Goal: Information Seeking & Learning: Learn about a topic

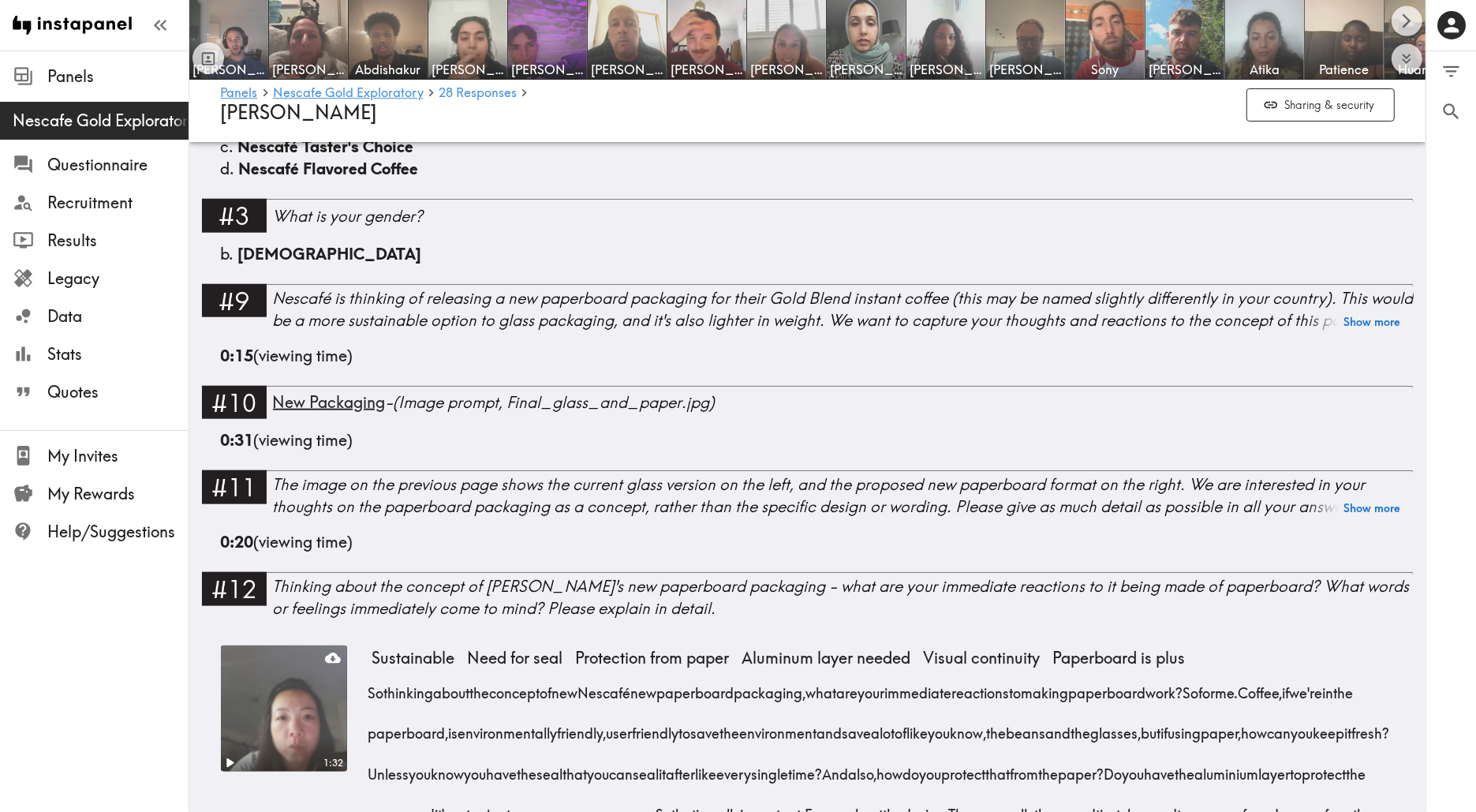
scroll to position [837, 0]
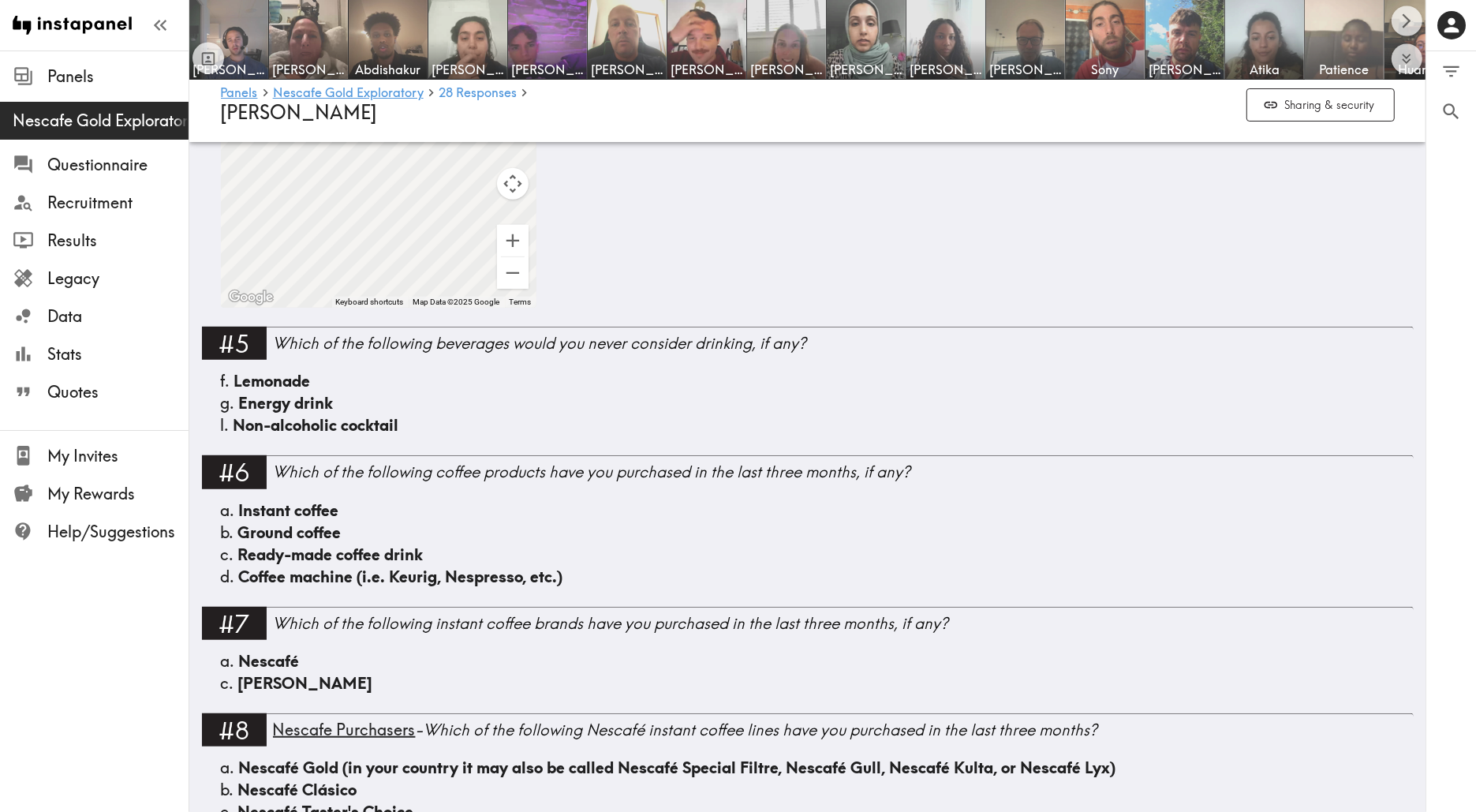
click at [1358, 61] on span "Patience" at bounding box center [1344, 69] width 72 height 17
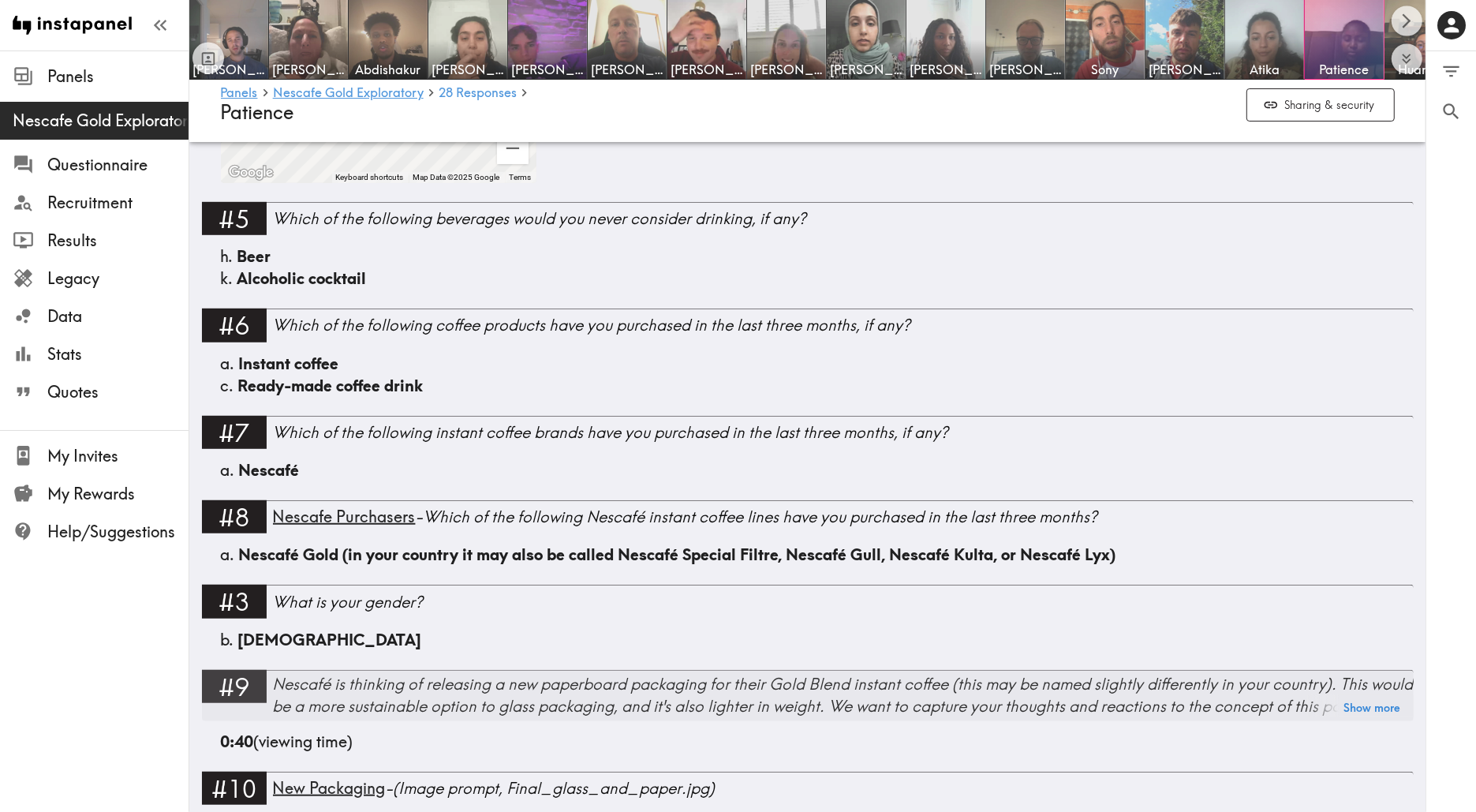
scroll to position [1144, 0]
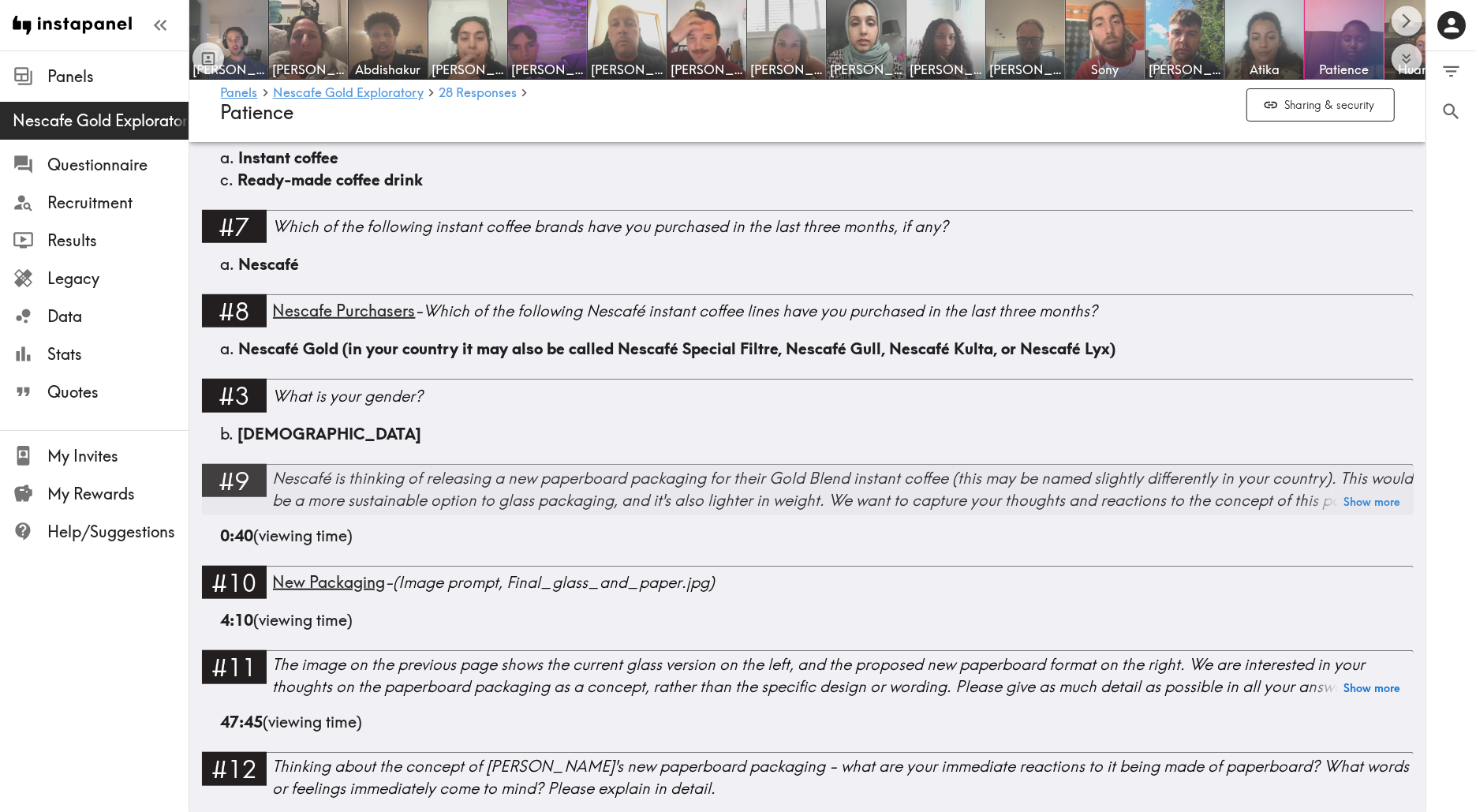
click at [496, 496] on div "Nescafé is thinking of releasing a new paperboard packaging for their Gold Blen…" at bounding box center [843, 489] width 1141 height 44
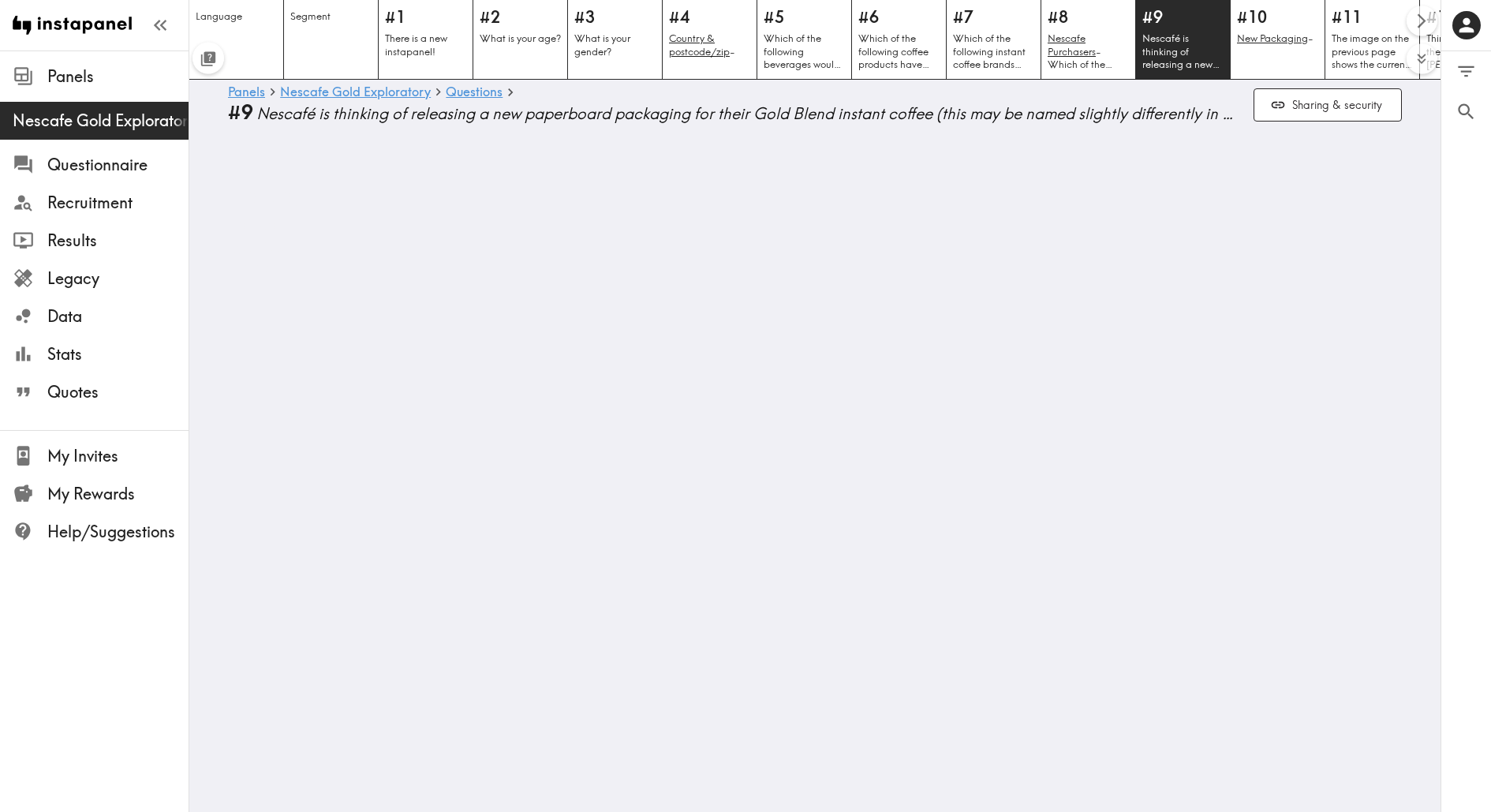
scroll to position [0, 530]
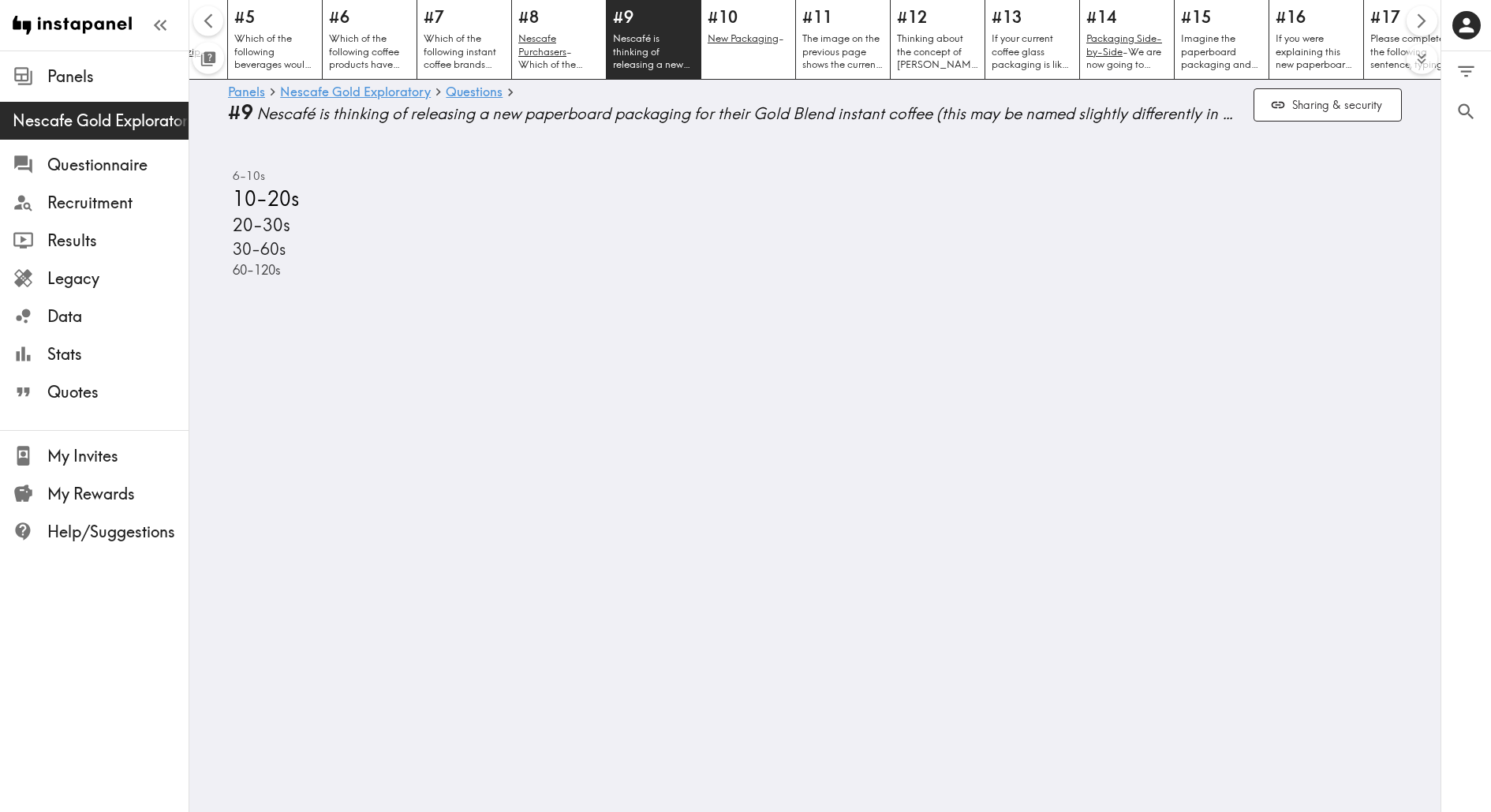
click at [205, 21] on icon "Scroll left" at bounding box center [208, 21] width 9 height 15
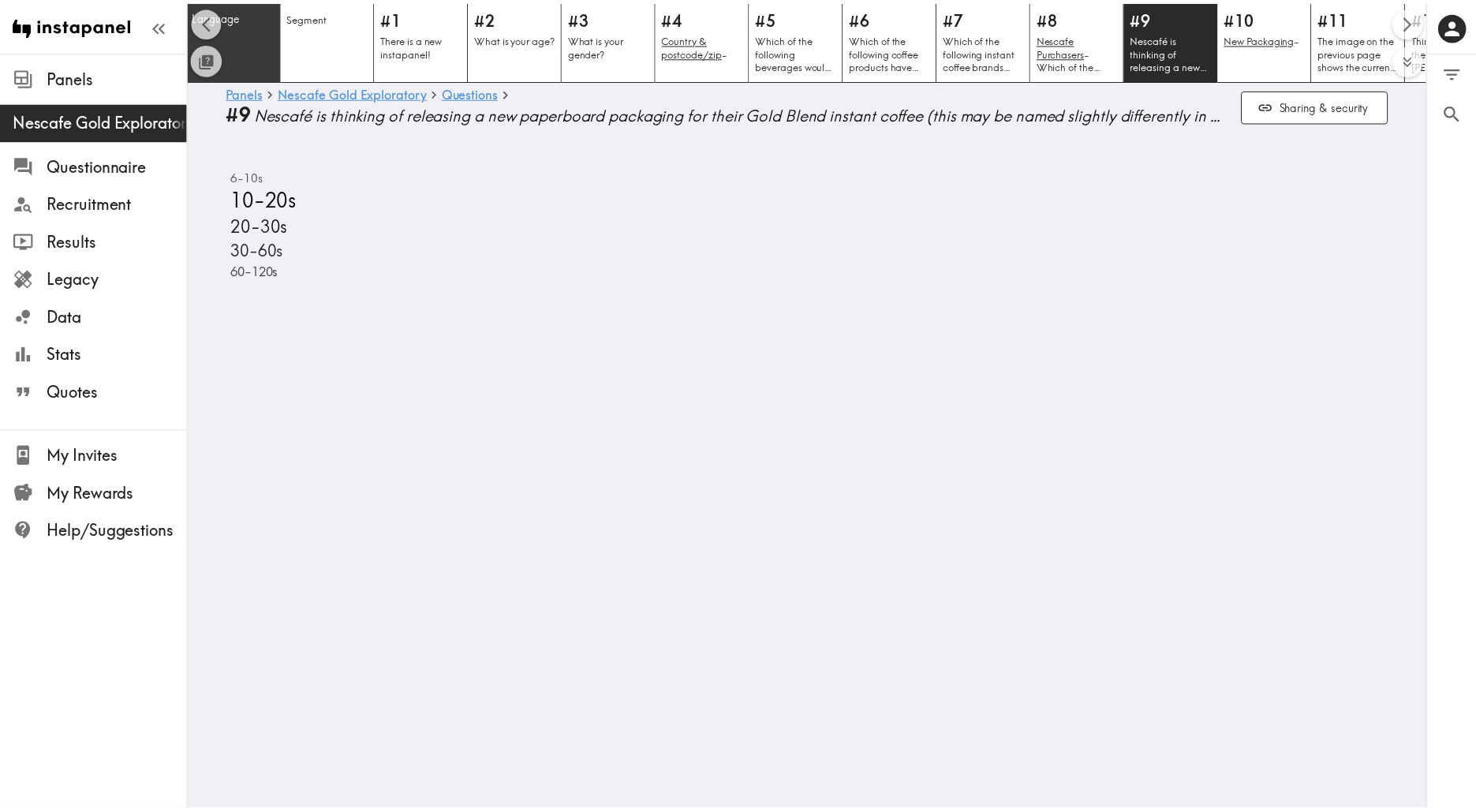
scroll to position [0, 0]
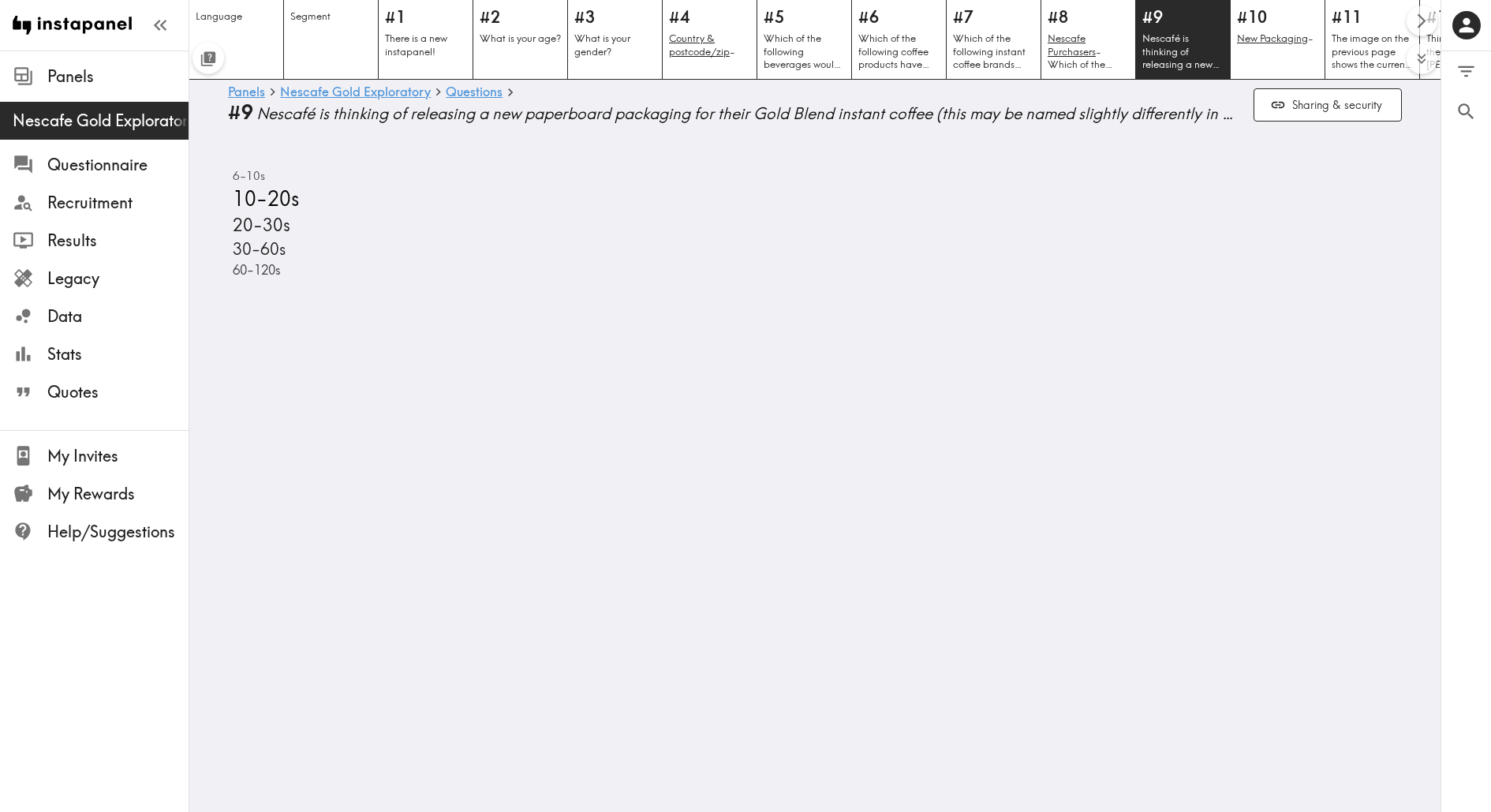
click at [1027, 304] on html "Instapanel - Panels - Nescafe Gold Exploratory - Questions - #9 Nescafé is thin…" at bounding box center [746, 152] width 1491 height 304
click at [536, 304] on html "Instapanel - Panels - Nescafe Gold Exploratory - Questions - #9 Nescafé is thin…" at bounding box center [746, 152] width 1491 height 304
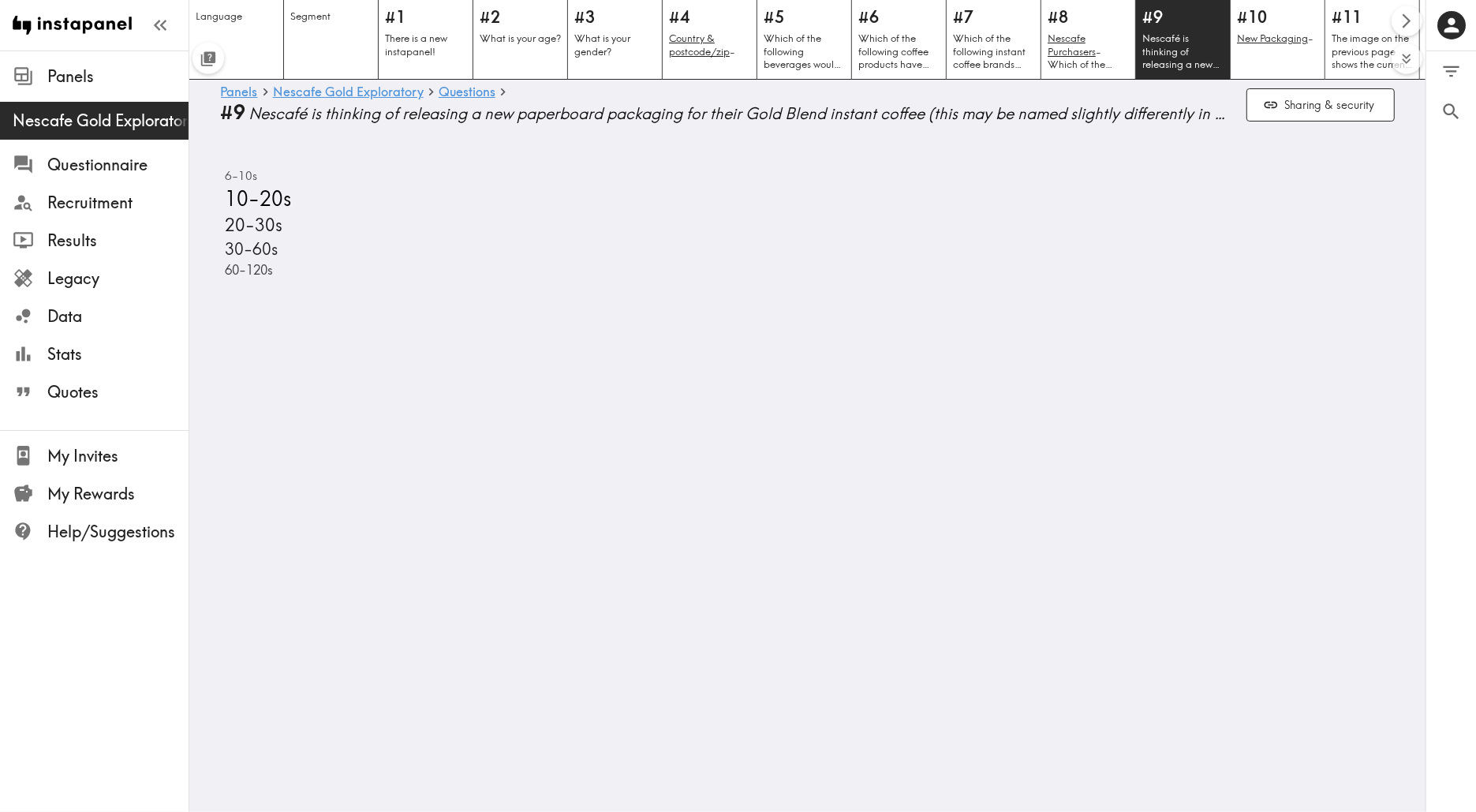
scroll to position [0, 537]
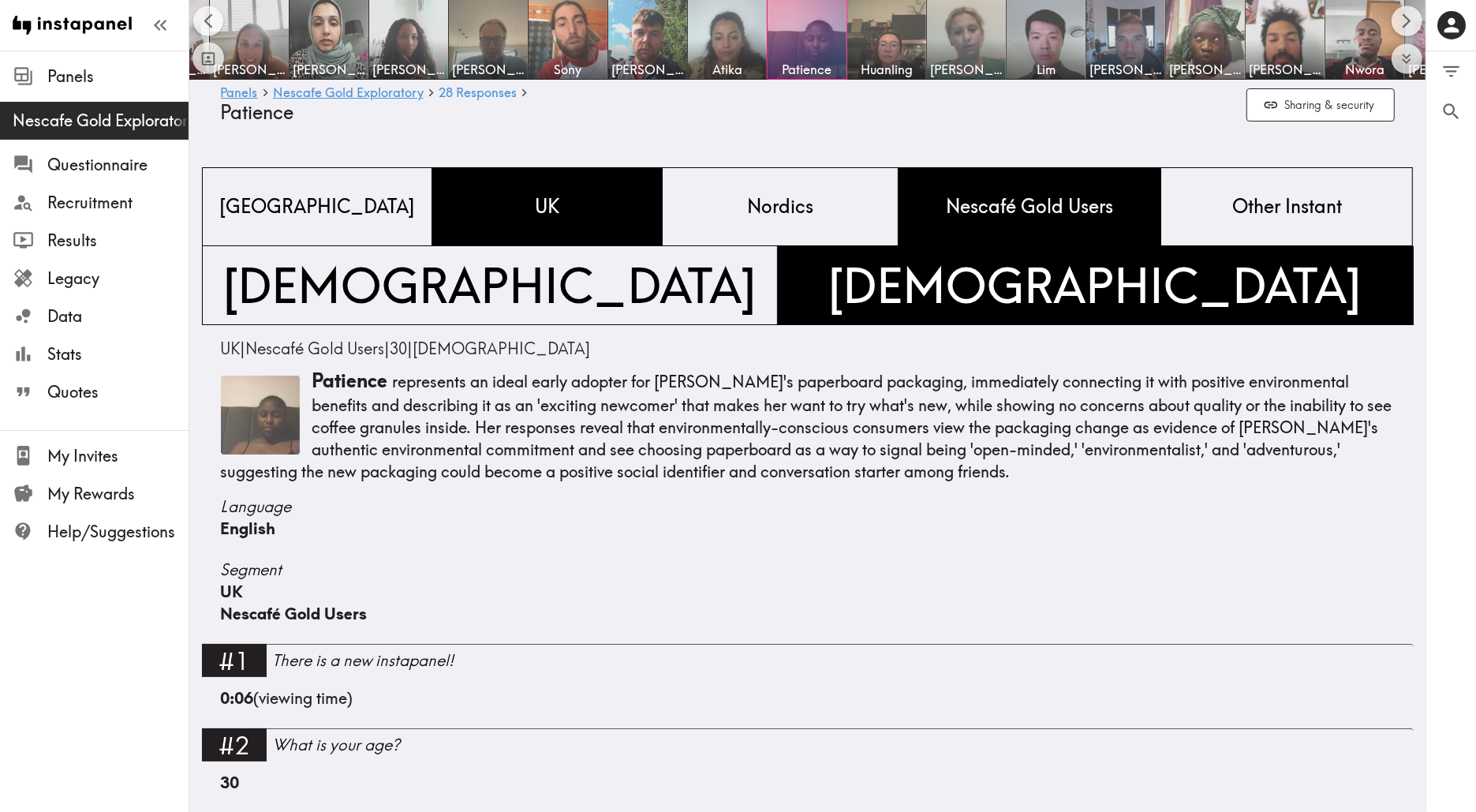
click at [262, 408] on img at bounding box center [260, 415] width 79 height 79
click at [255, 382] on img at bounding box center [260, 415] width 79 height 79
click at [239, 696] on b "0:06" at bounding box center [237, 698] width 33 height 20
click at [308, 714] on div "0:06 (viewing time)" at bounding box center [807, 707] width 1174 height 41
click at [793, 43] on div at bounding box center [807, 39] width 79 height 79
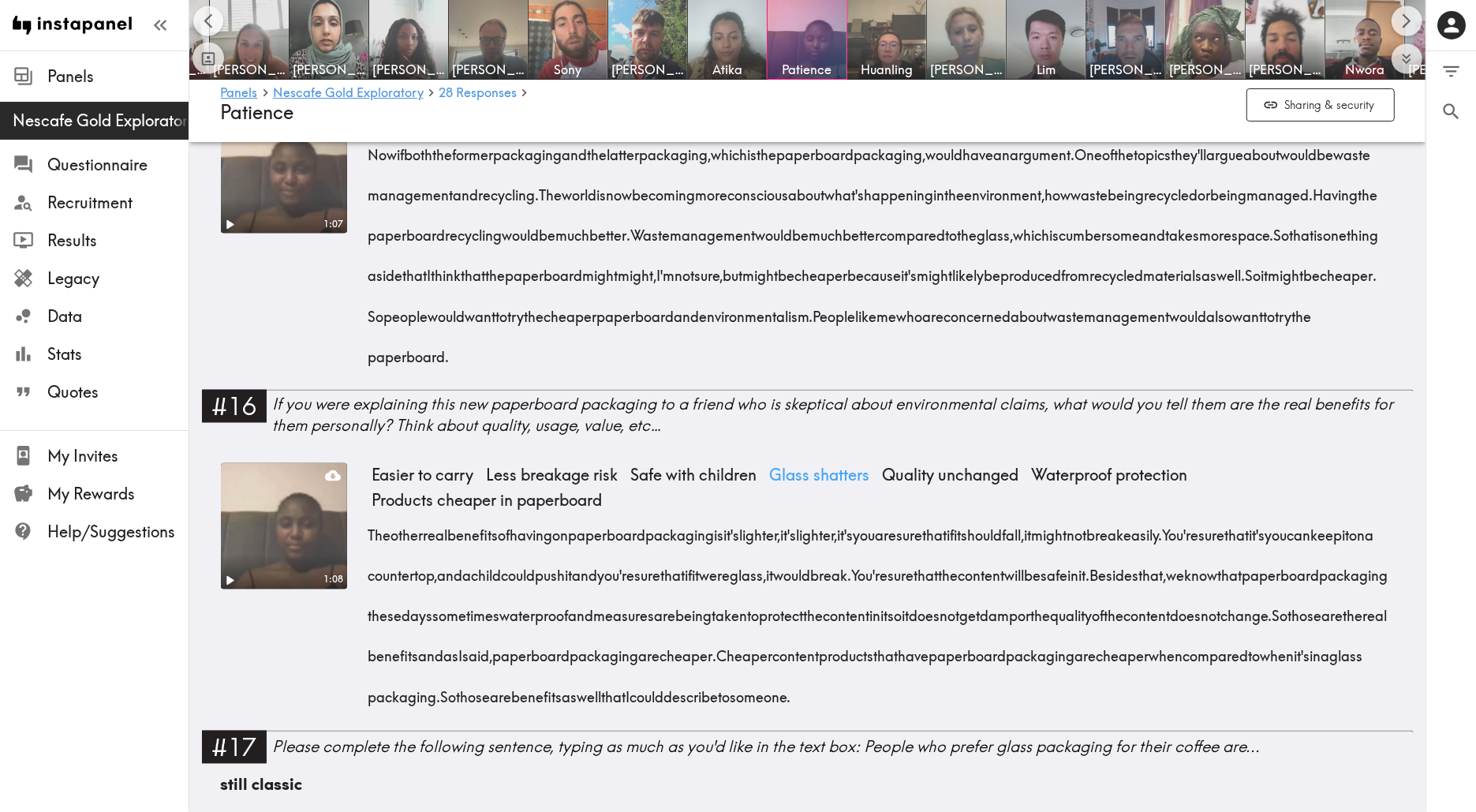
scroll to position [2543, 0]
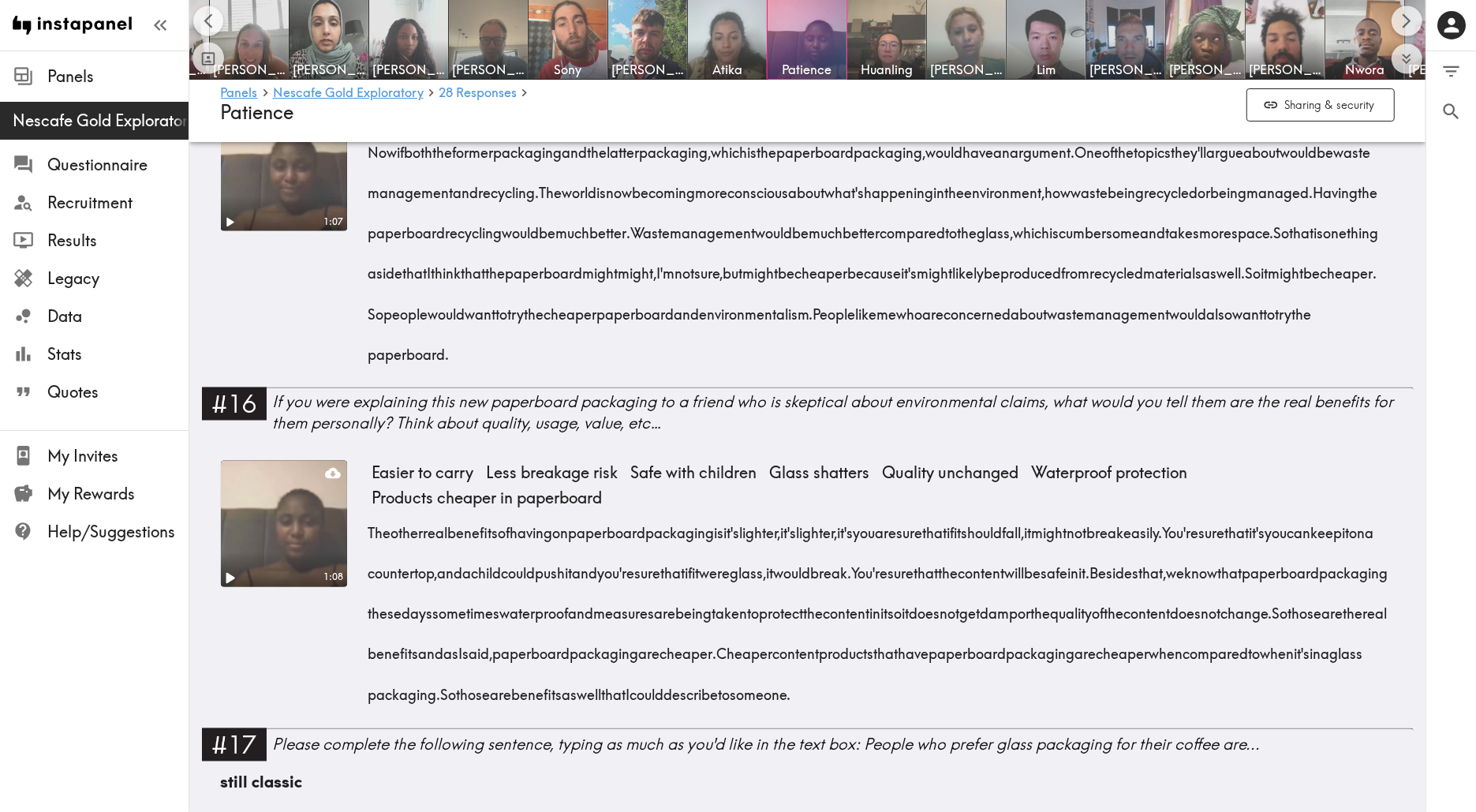
click at [226, 569] on icon "Play" at bounding box center [228, 578] width 20 height 20
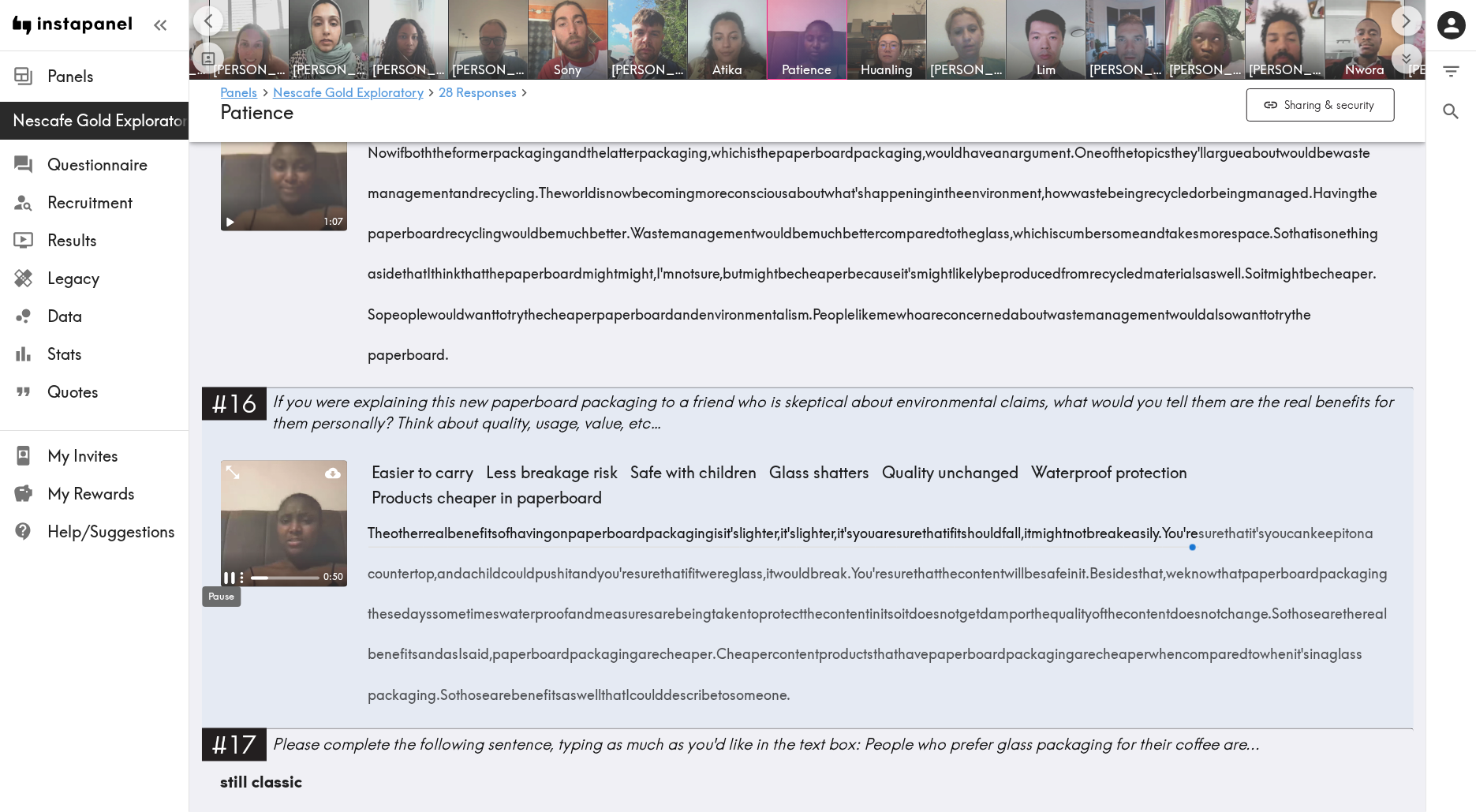
click at [224, 572] on icon "Pause" at bounding box center [228, 577] width 10 height 12
click at [1182, 35] on img at bounding box center [1206, 39] width 83 height 83
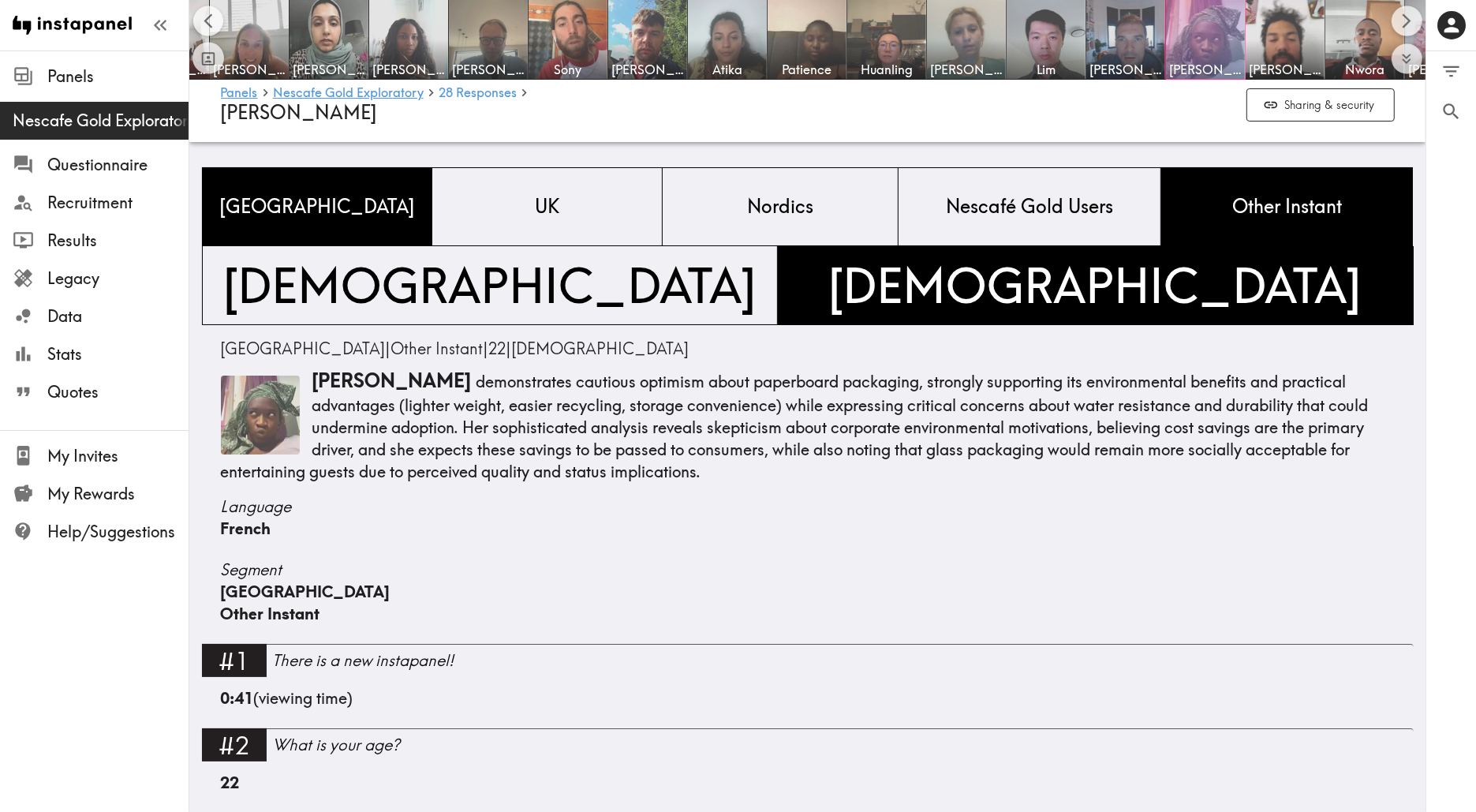
scroll to position [2895, 0]
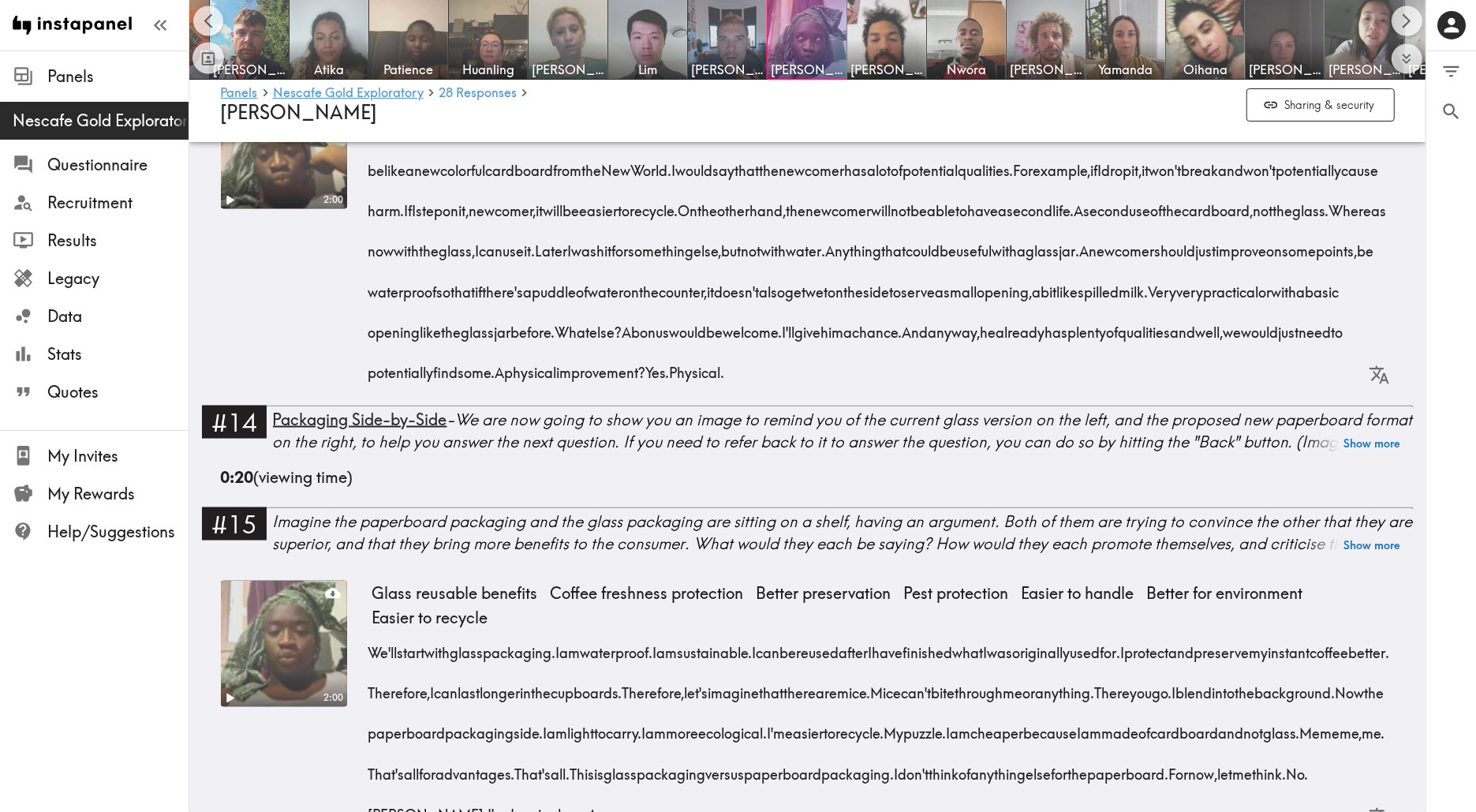
scroll to position [2750, 0]
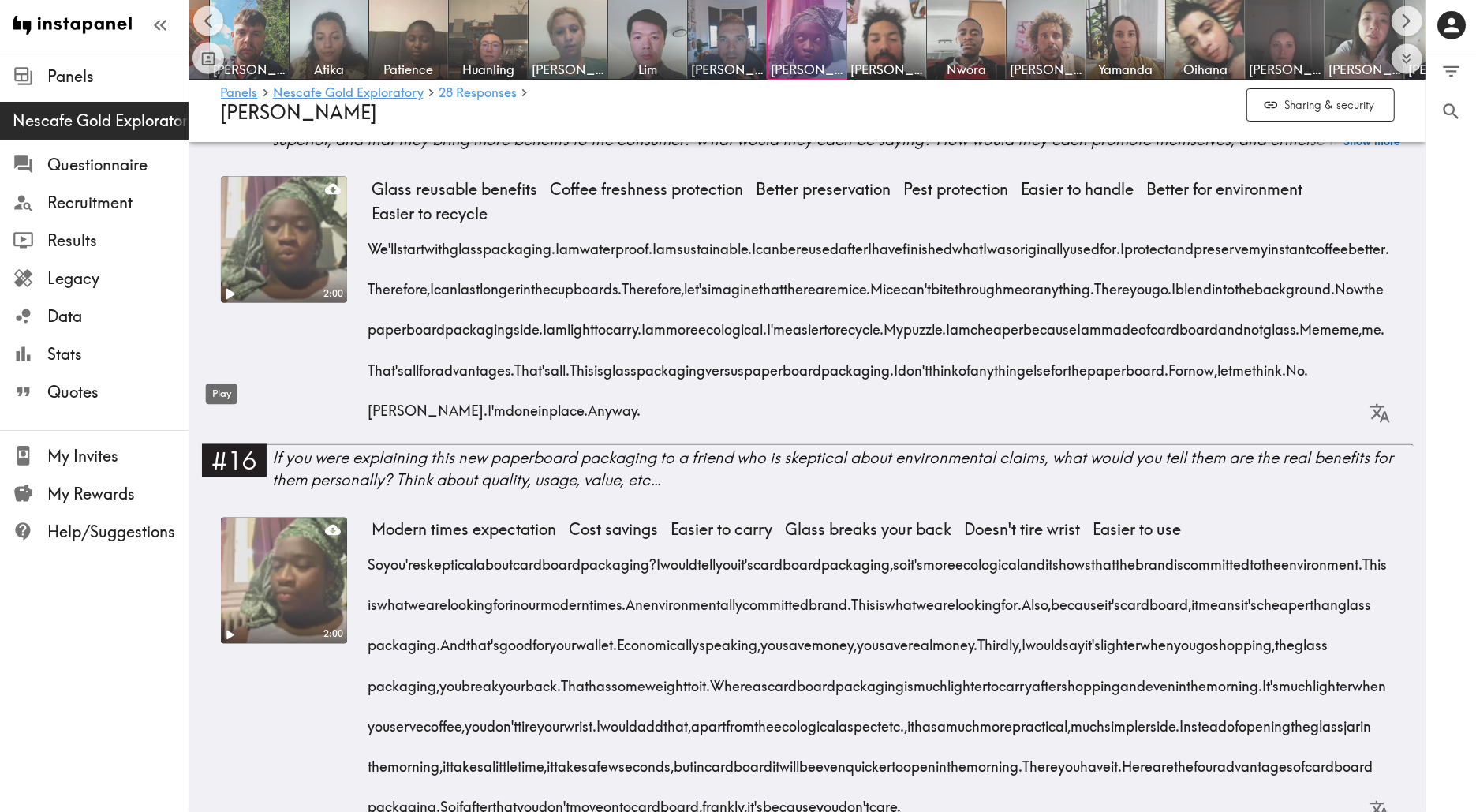
click at [223, 304] on icon "Play" at bounding box center [228, 294] width 20 height 20
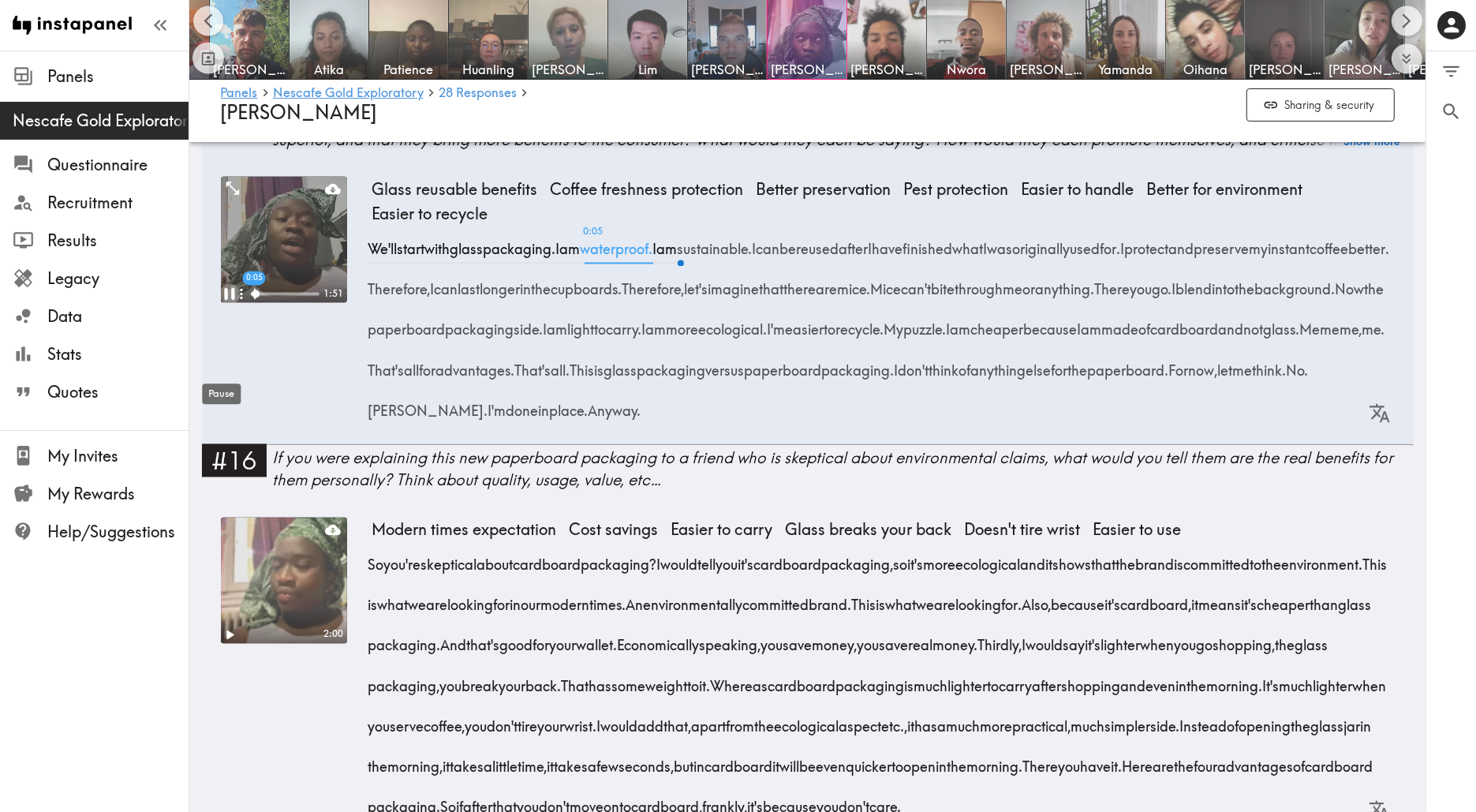
click at [220, 304] on icon "Pause" at bounding box center [228, 294] width 20 height 20
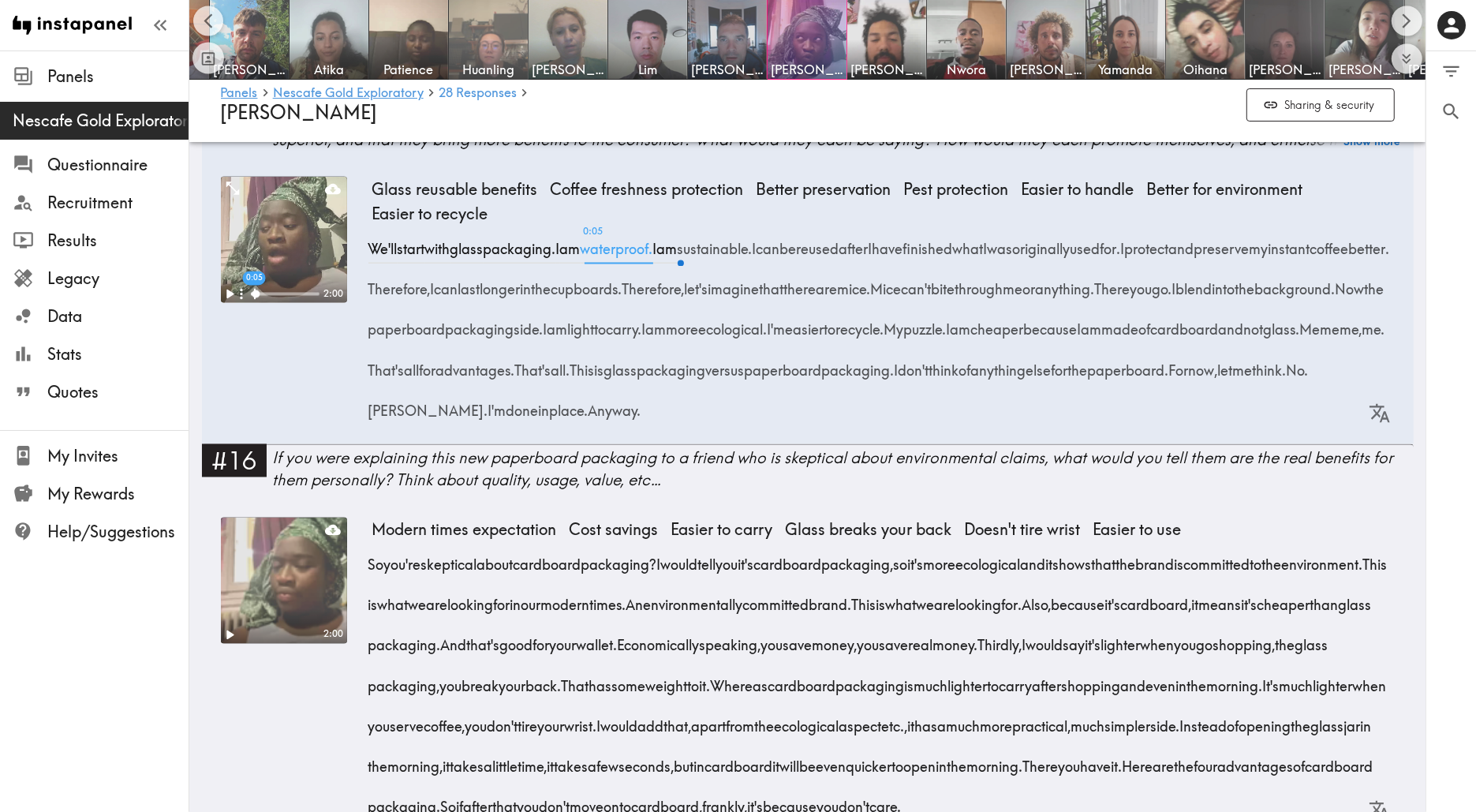
click at [483, 61] on span "Huanling" at bounding box center [488, 69] width 72 height 17
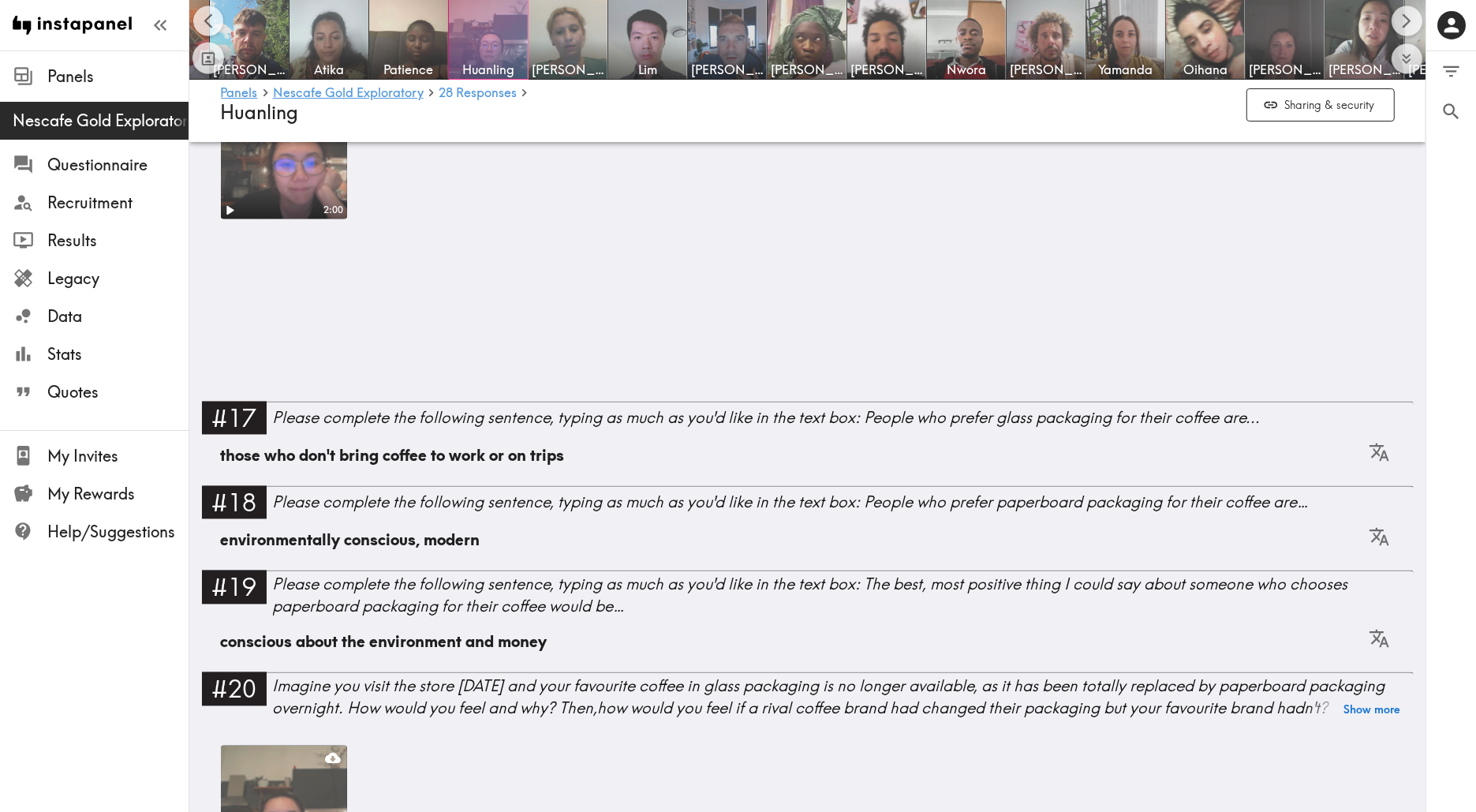
scroll to position [1994, 0]
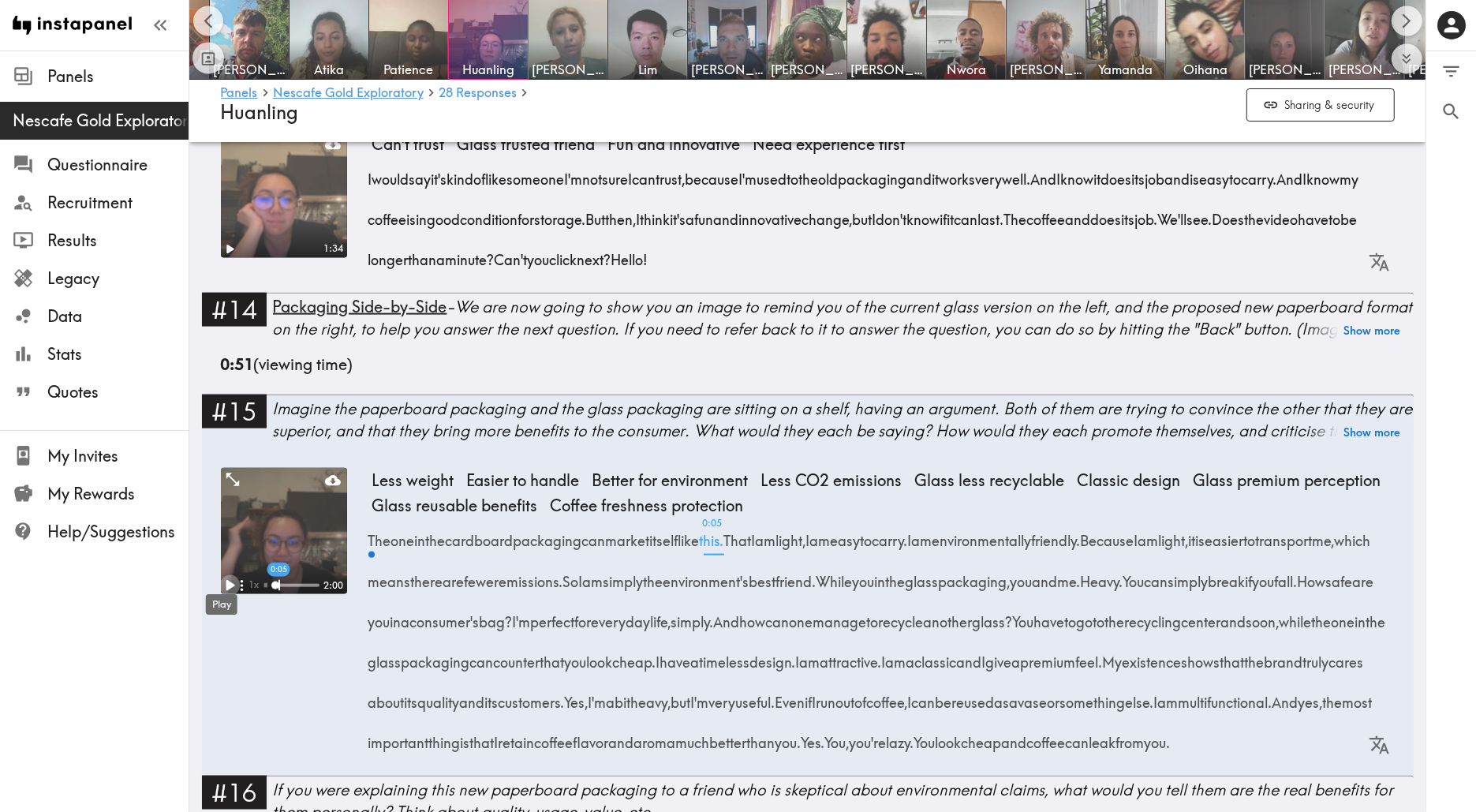
click at [225, 575] on icon "Play" at bounding box center [228, 585] width 20 height 20
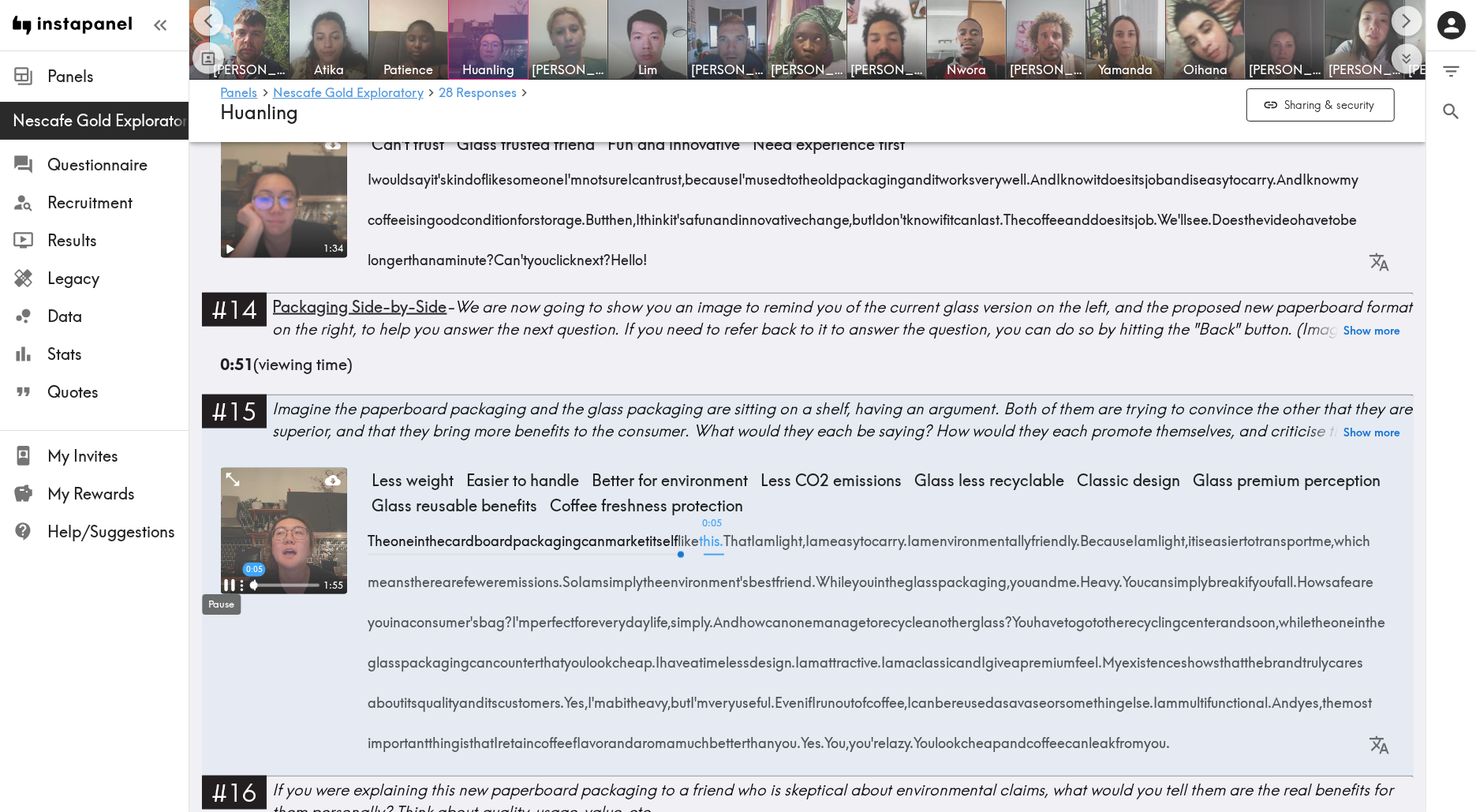
click at [223, 581] on icon "Pause" at bounding box center [228, 585] width 20 height 20
click at [213, 12] on icon "Scroll left" at bounding box center [209, 21] width 18 height 18
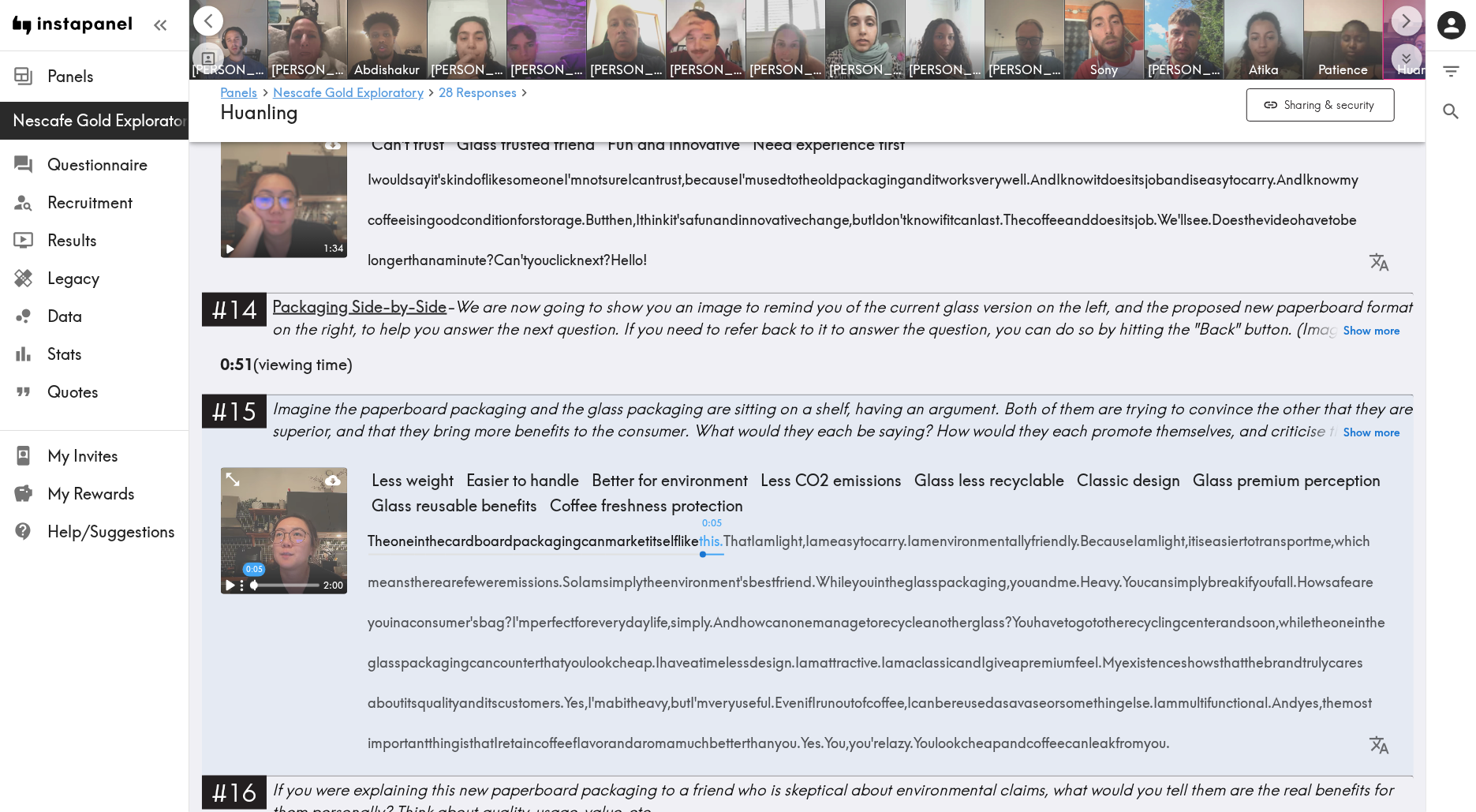
scroll to position [0, 0]
click at [1411, 8] on button "Scroll right" at bounding box center [1407, 21] width 31 height 31
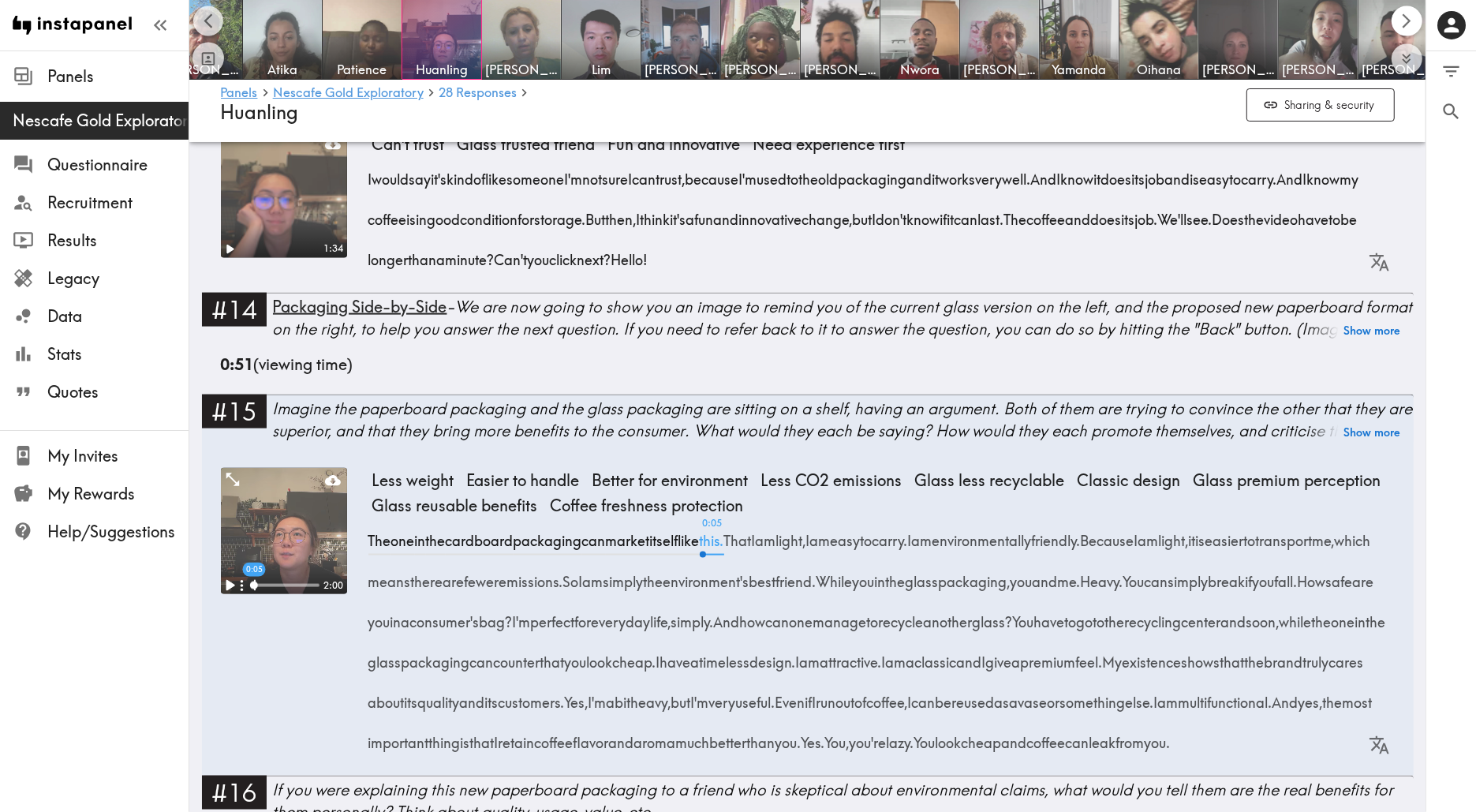
scroll to position [0, 986]
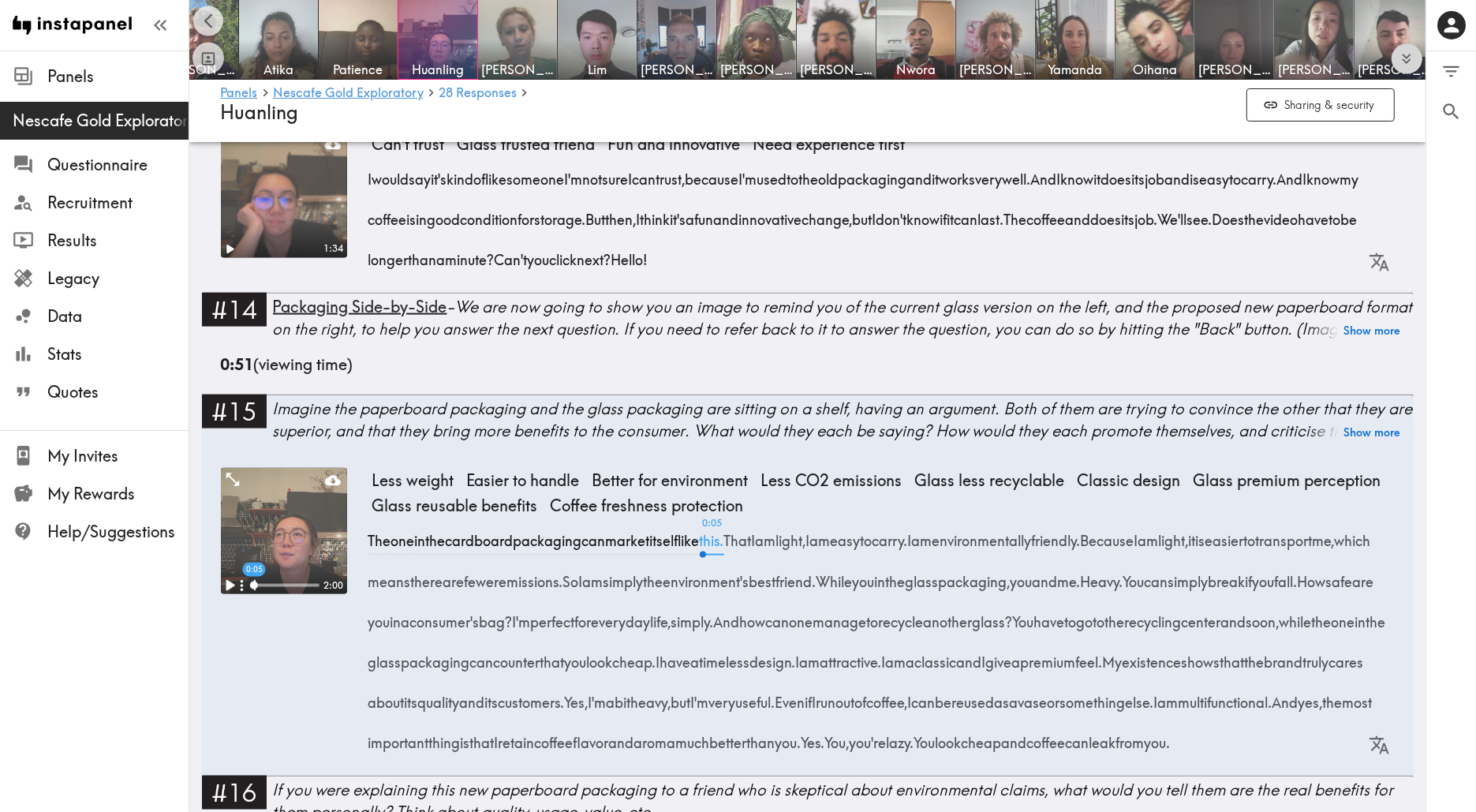
click at [1409, 58] on icon "Expand to show all items" at bounding box center [1407, 58] width 18 height 18
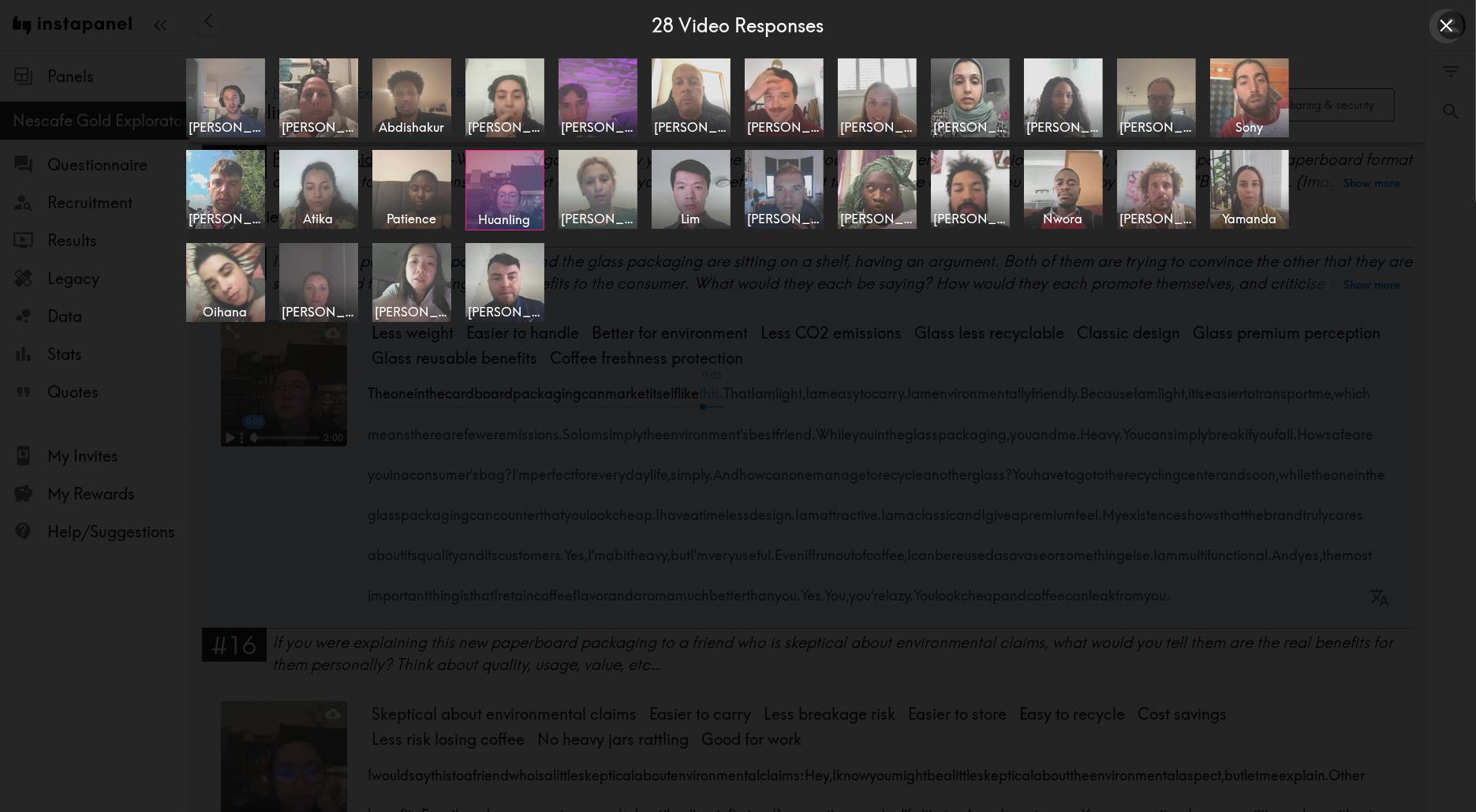
scroll to position [1935, 0]
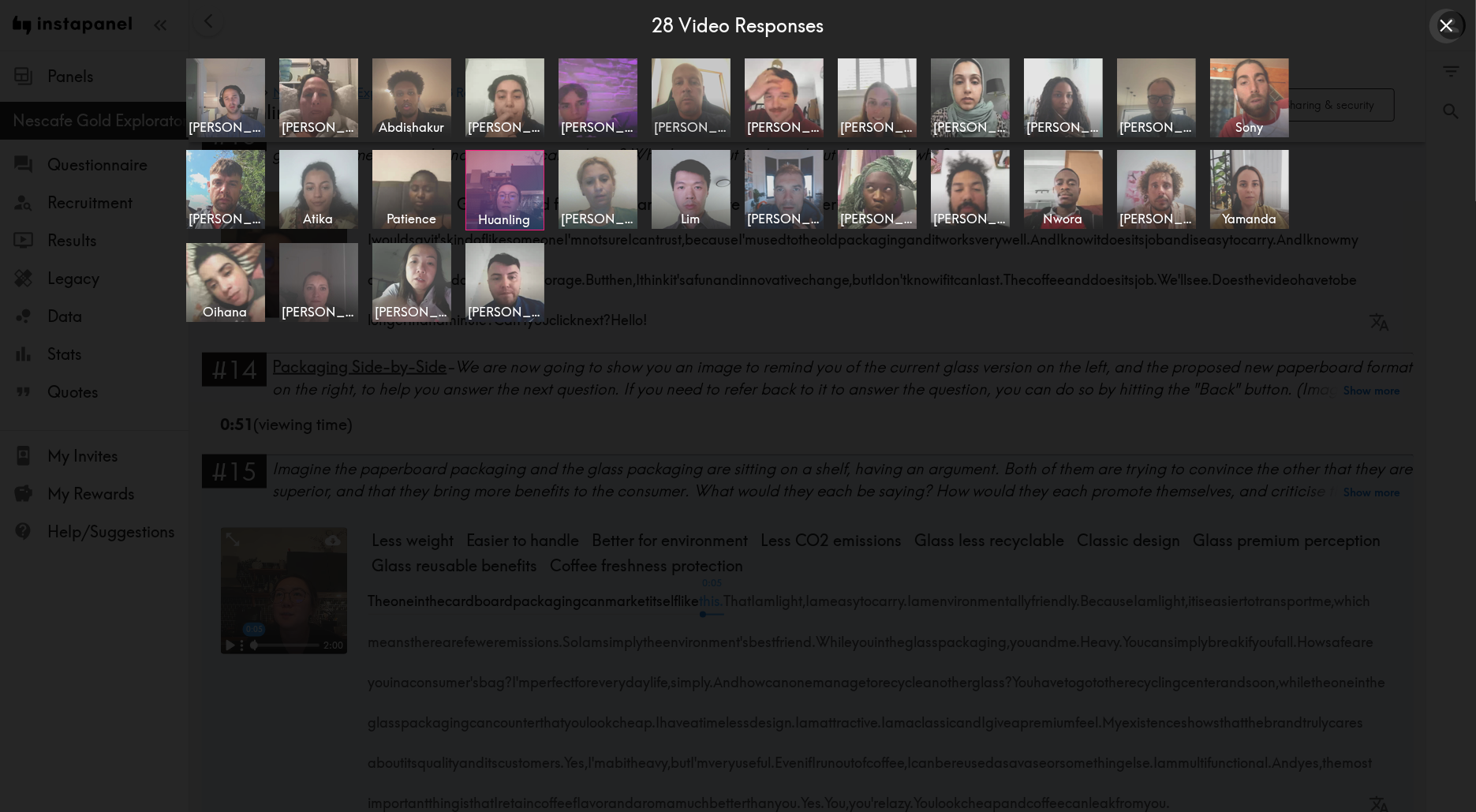
drag, startPoint x: 669, startPoint y: 72, endPoint x: 694, endPoint y: 75, distance: 25.2
click at [669, 72] on img at bounding box center [691, 98] width 79 height 79
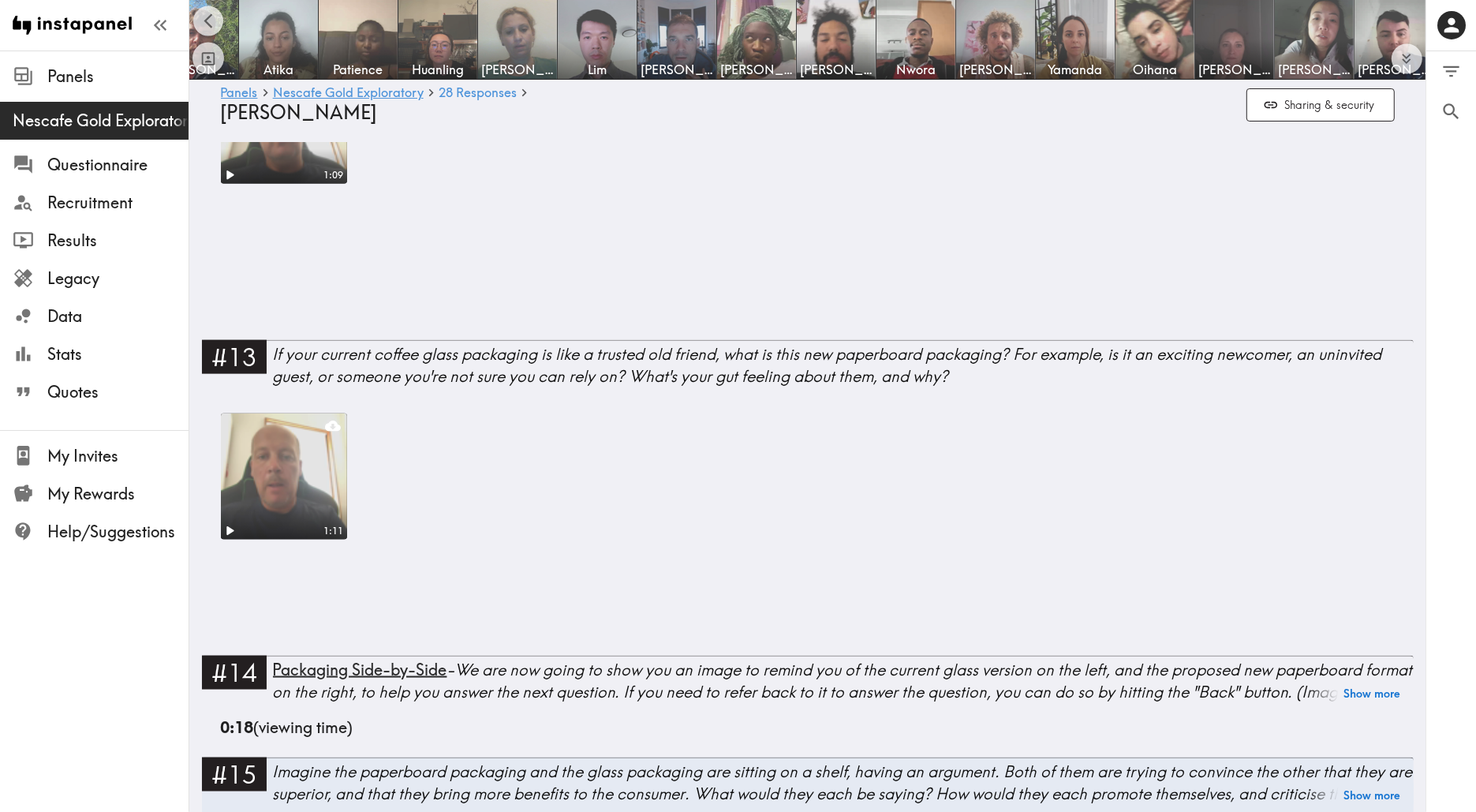
scroll to position [2296, 0]
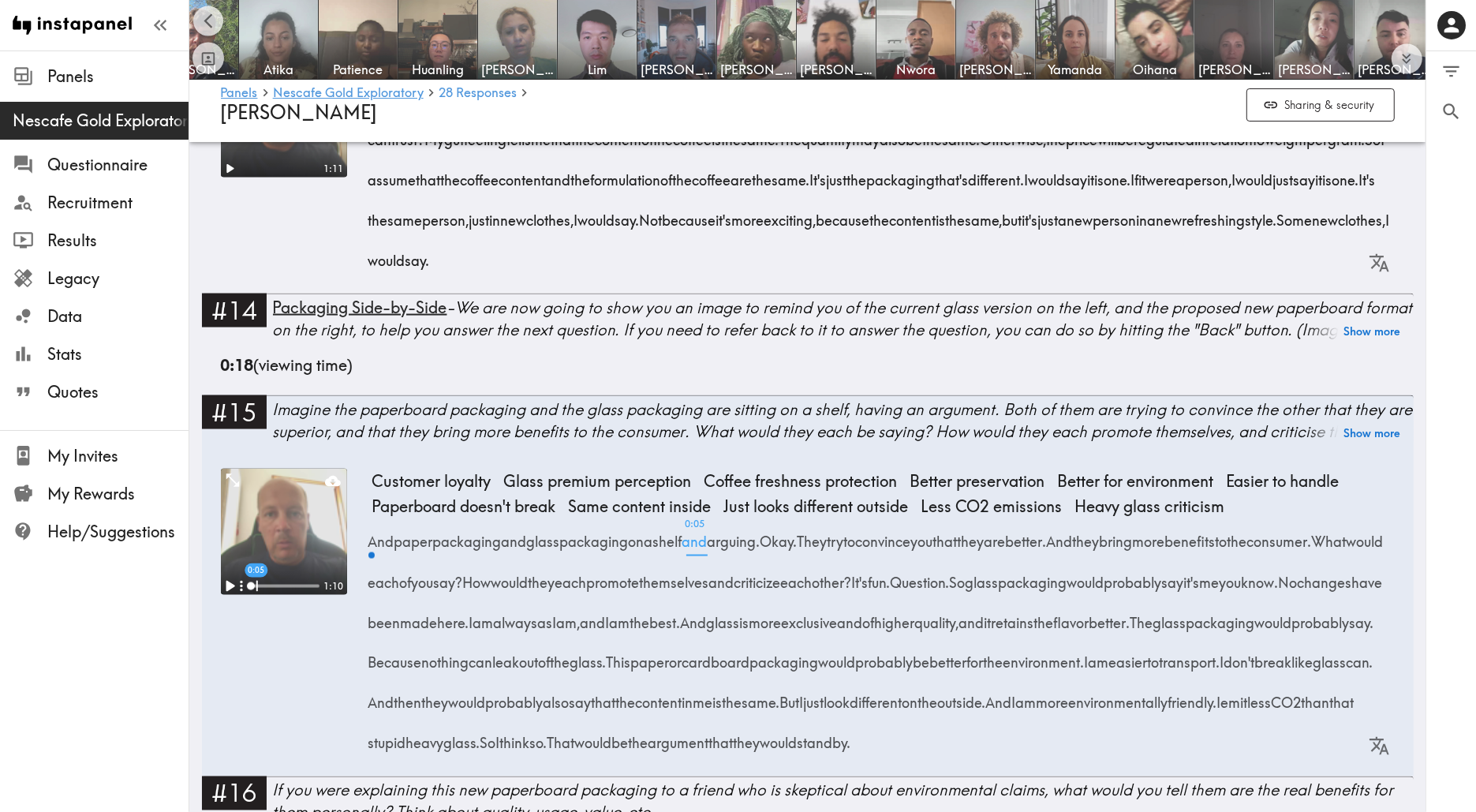
click at [226, 581] on icon "Play" at bounding box center [230, 586] width 9 height 11
click at [219, 582] on div "Pause" at bounding box center [221, 598] width 42 height 33
click at [214, 21] on icon "Scroll left" at bounding box center [209, 21] width 18 height 18
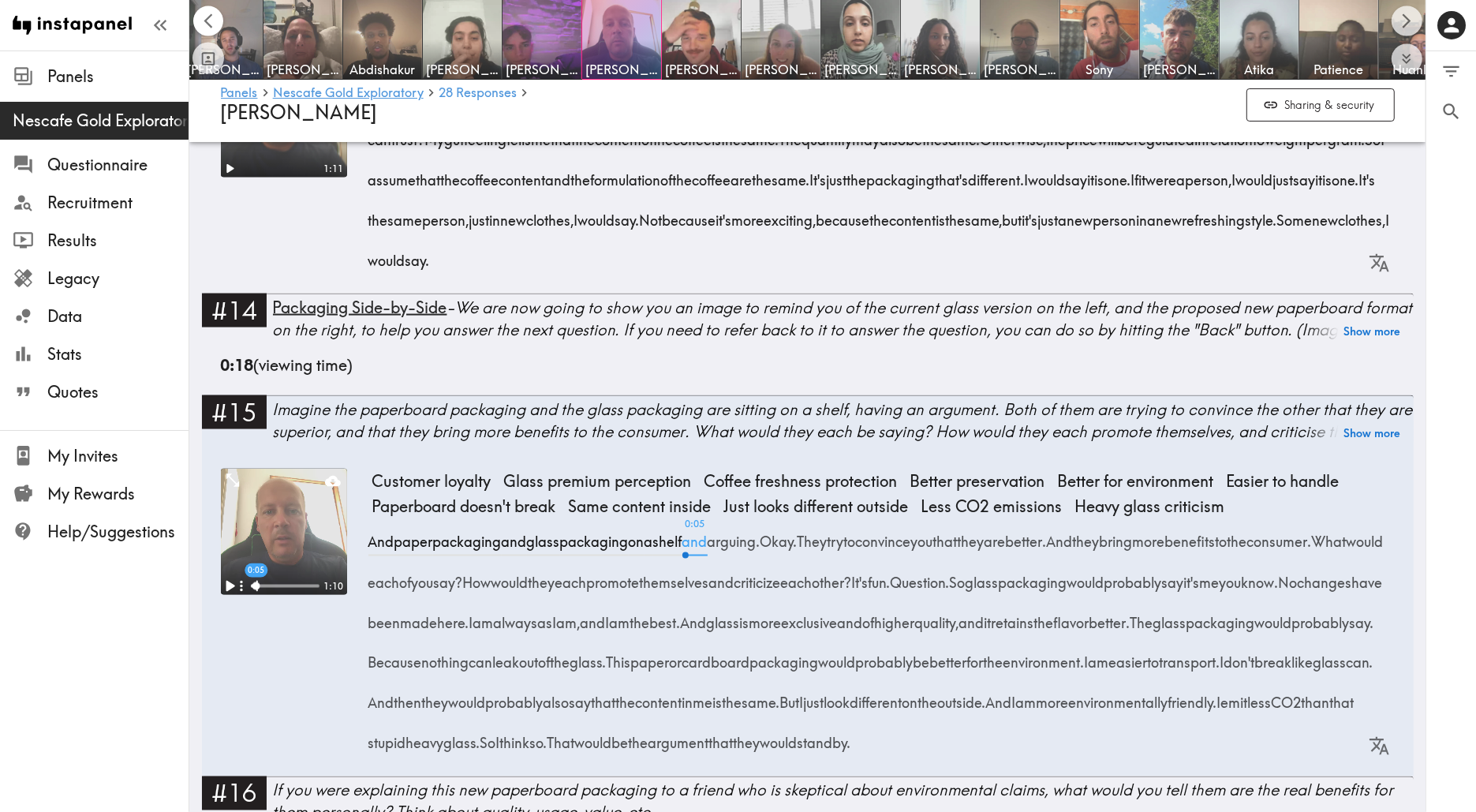
scroll to position [0, 0]
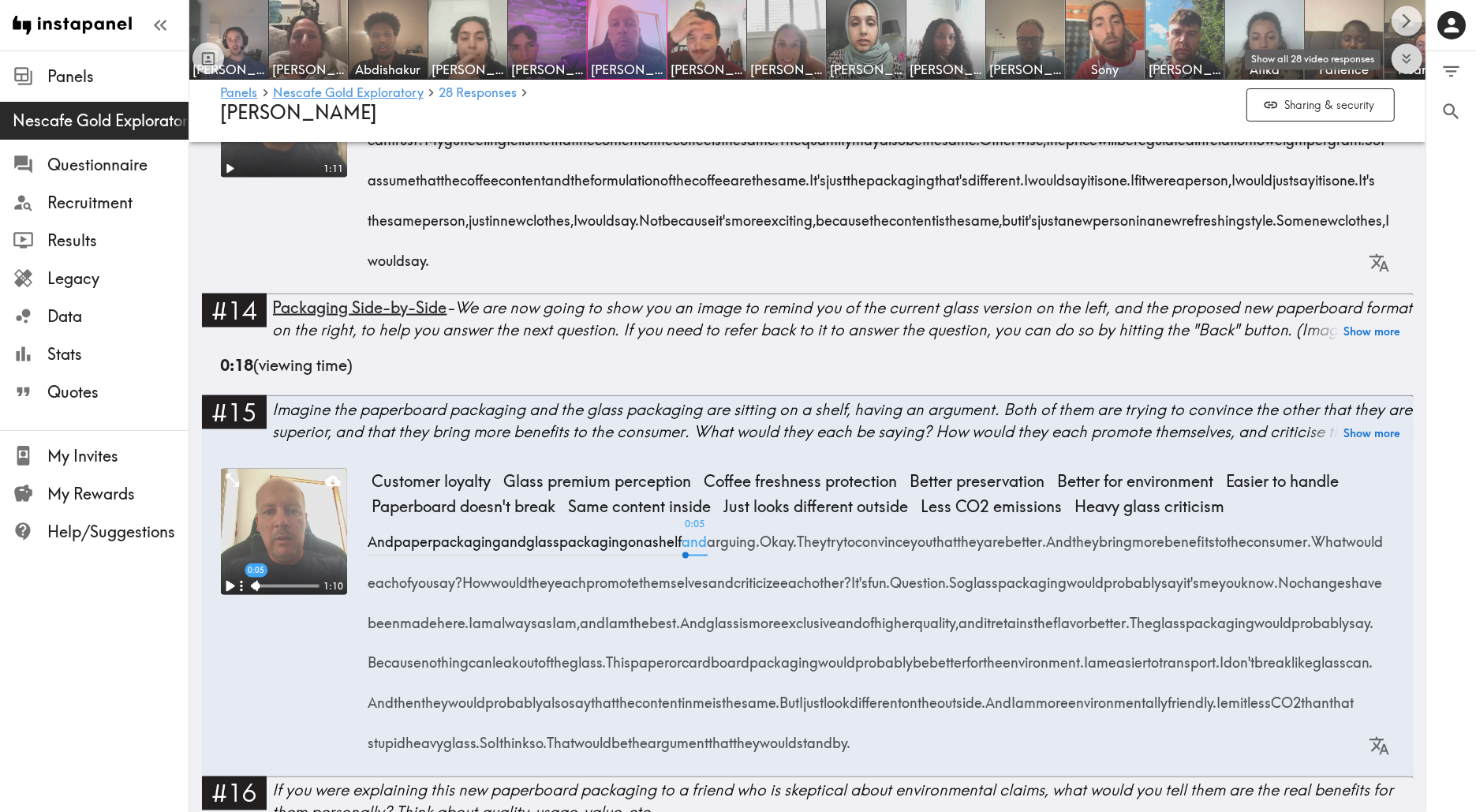
click at [1402, 53] on icon "Expand to show all items" at bounding box center [1407, 58] width 18 height 18
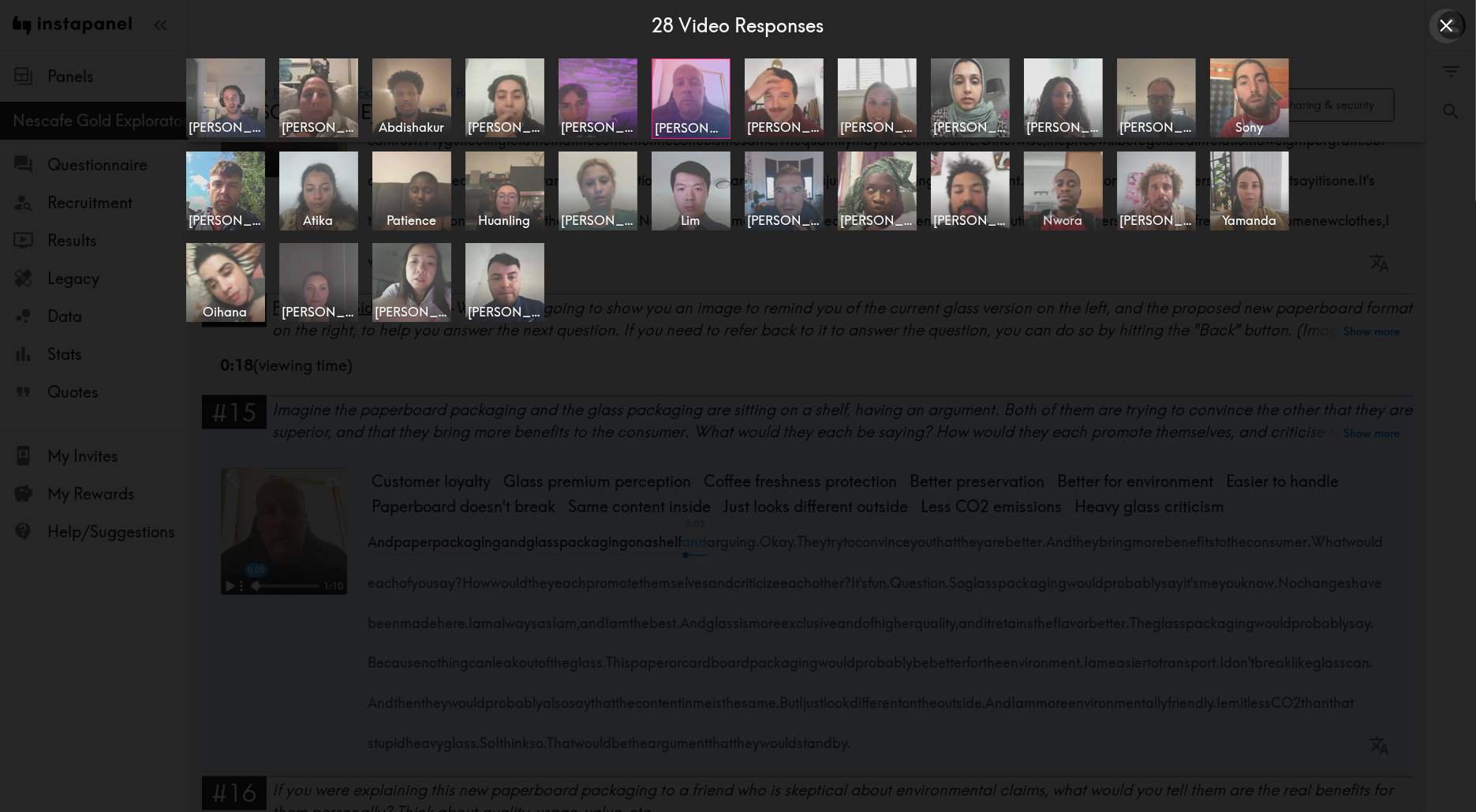
click at [1062, 206] on img at bounding box center [1062, 190] width 83 height 83
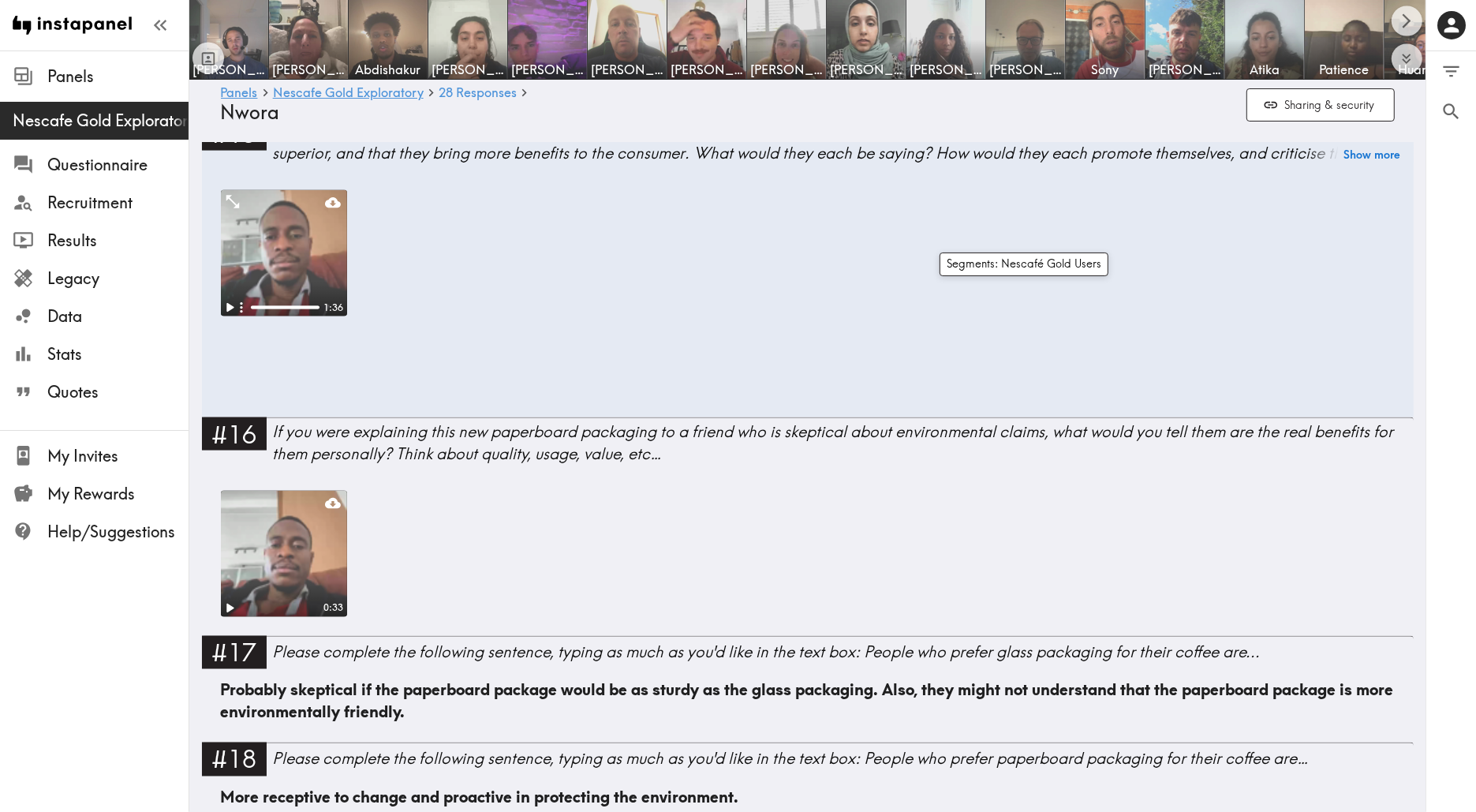
scroll to position [1937, 0]
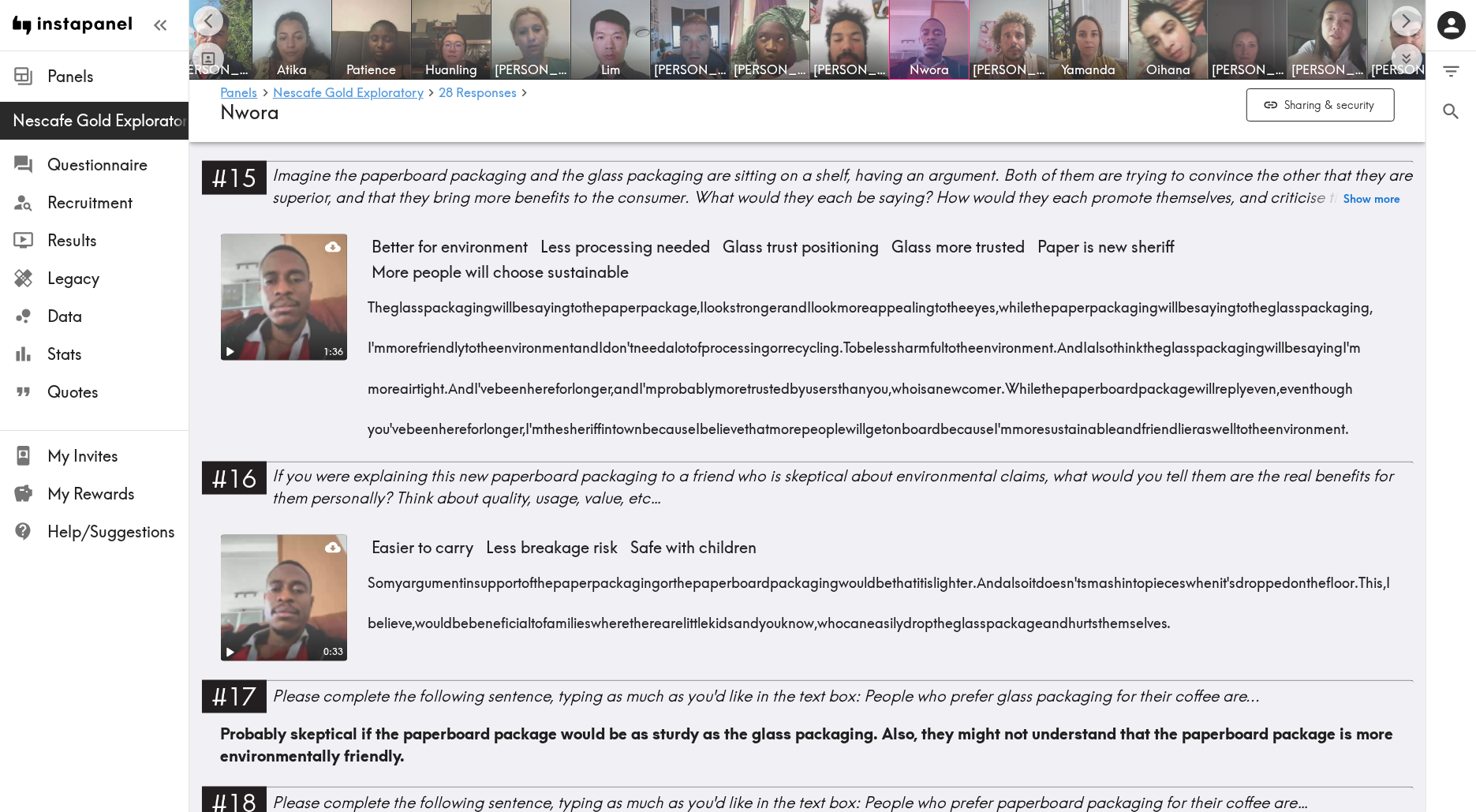
scroll to position [2271, 0]
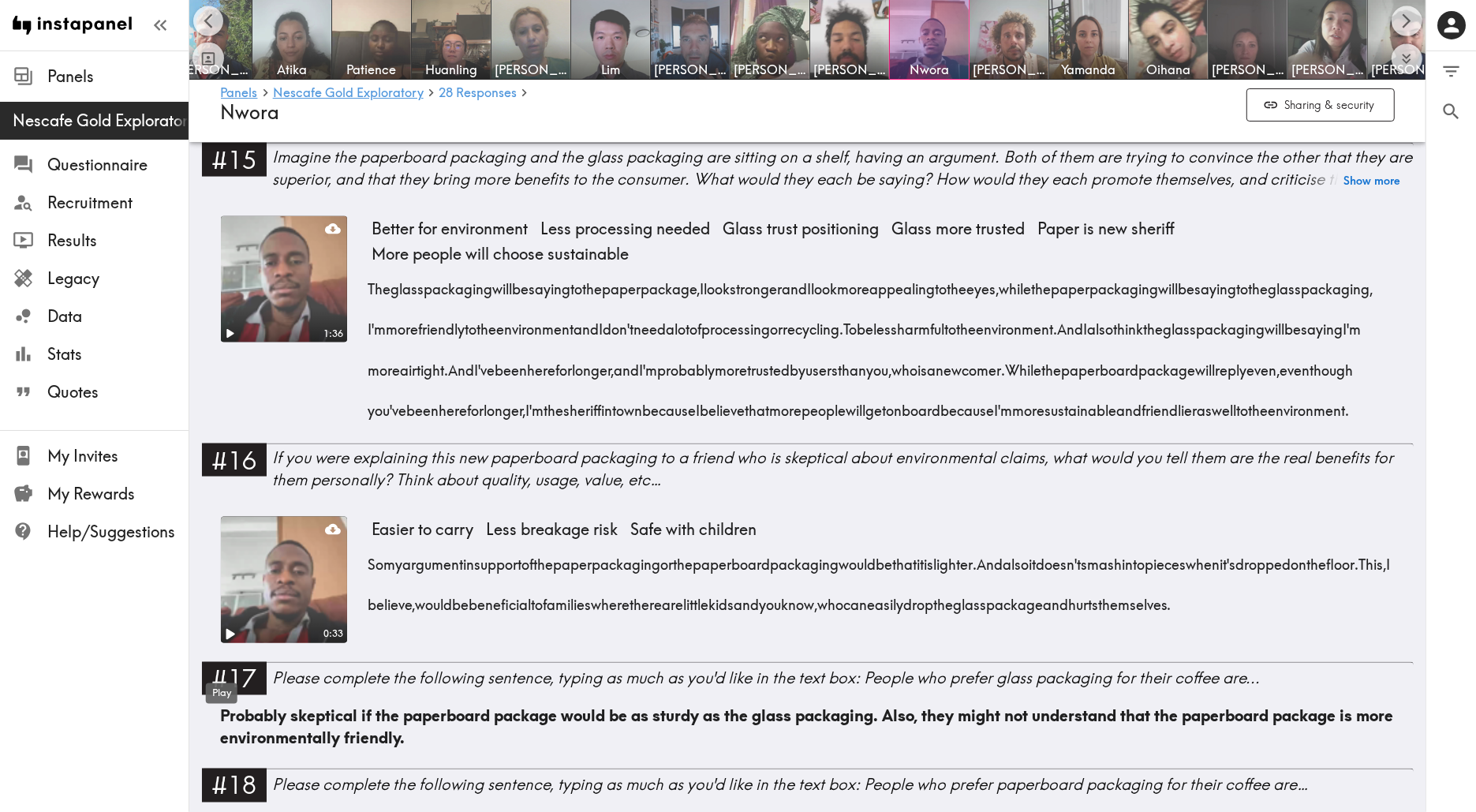
click at [226, 639] on icon "Play" at bounding box center [230, 634] width 9 height 11
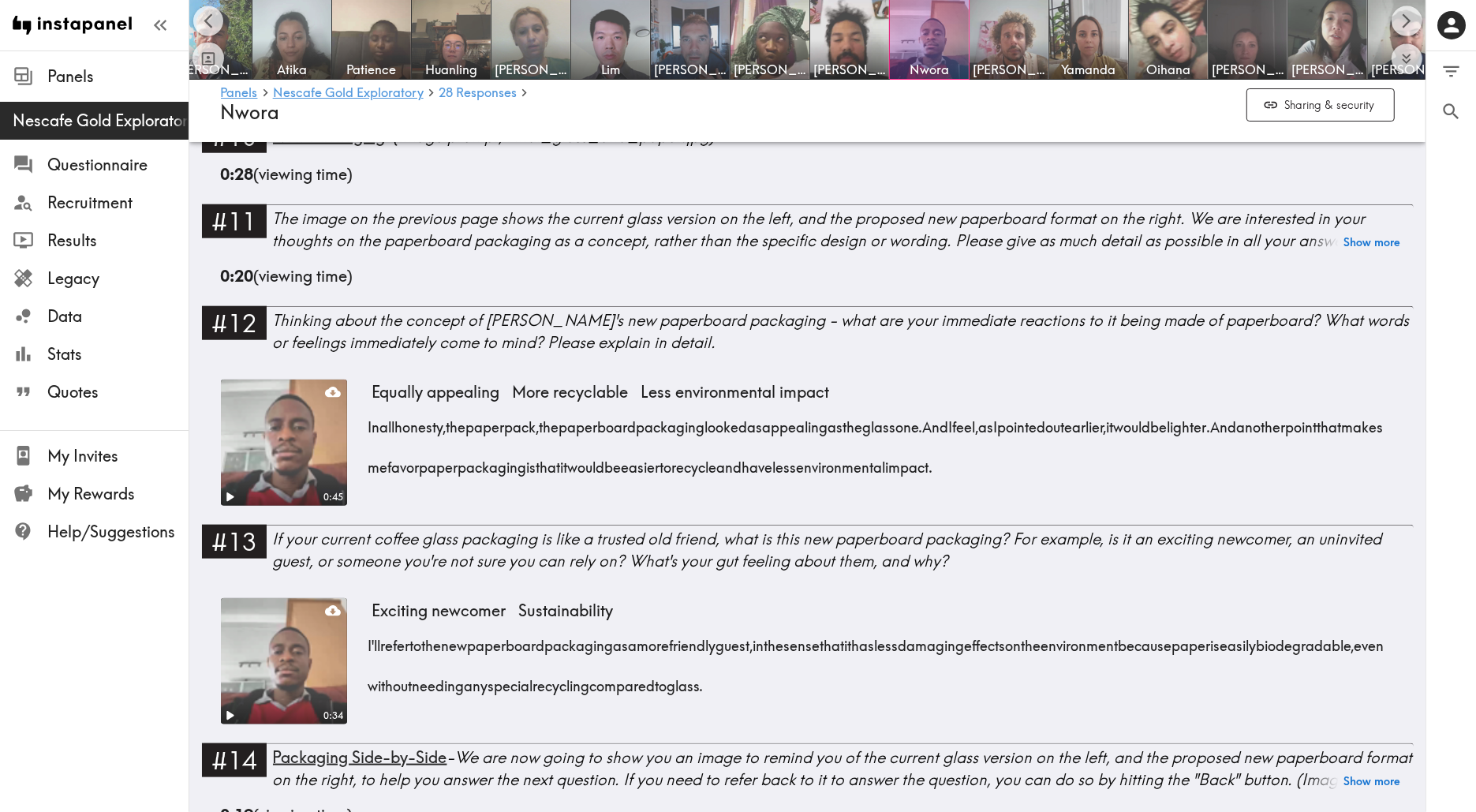
scroll to position [1582, 0]
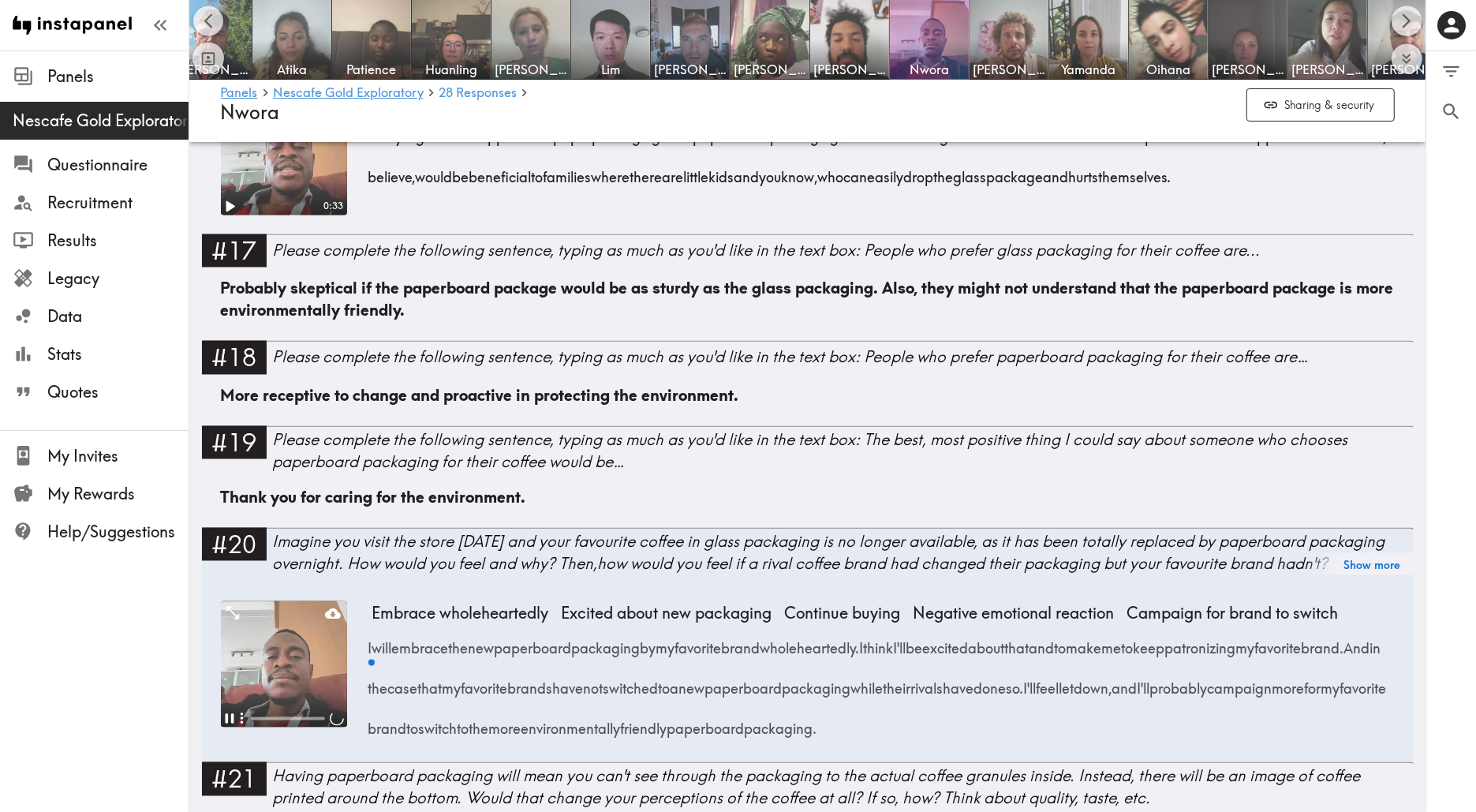
scroll to position [2699, 0]
click at [225, 723] on icon "Pause" at bounding box center [228, 717] width 10 height 12
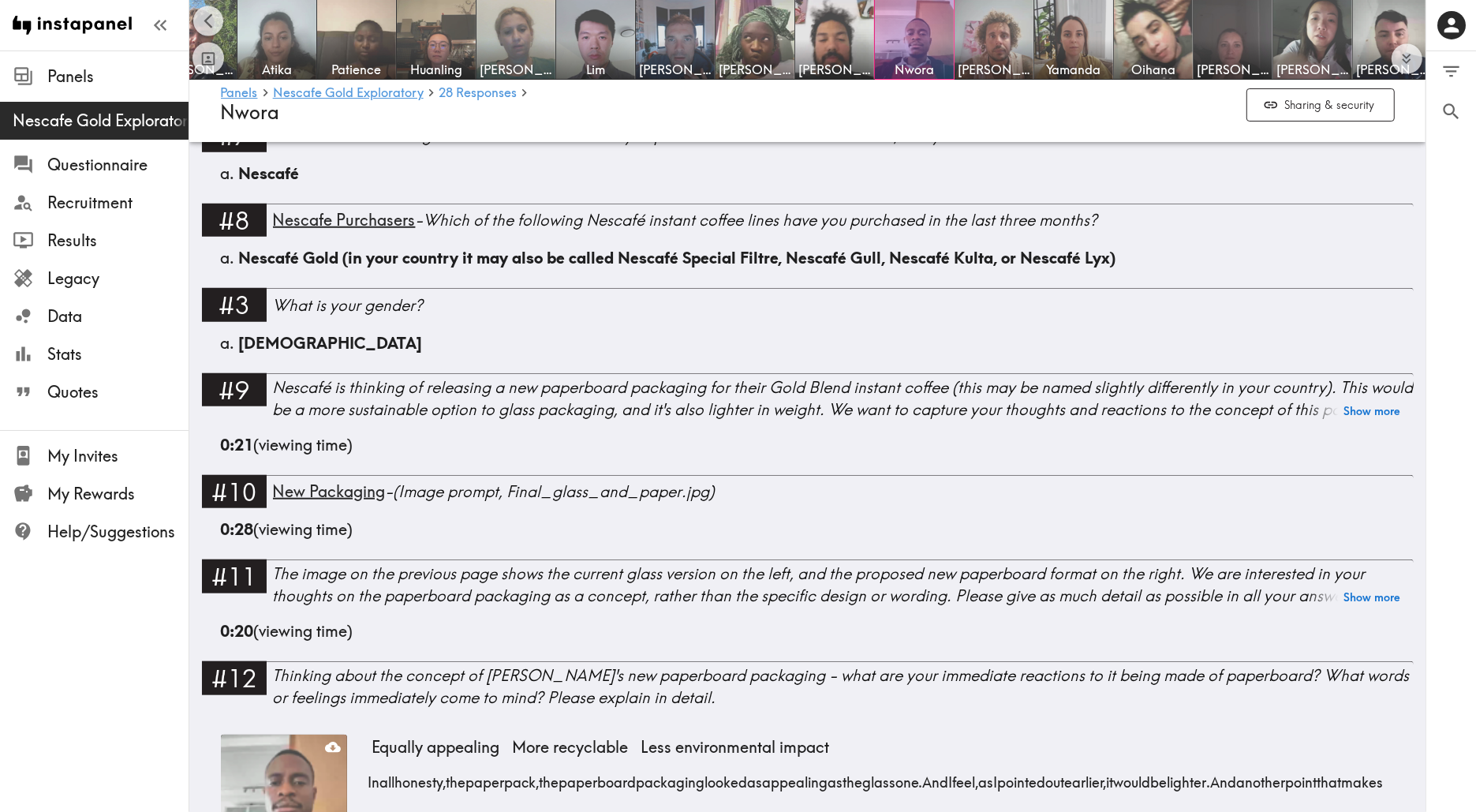
scroll to position [1517, 0]
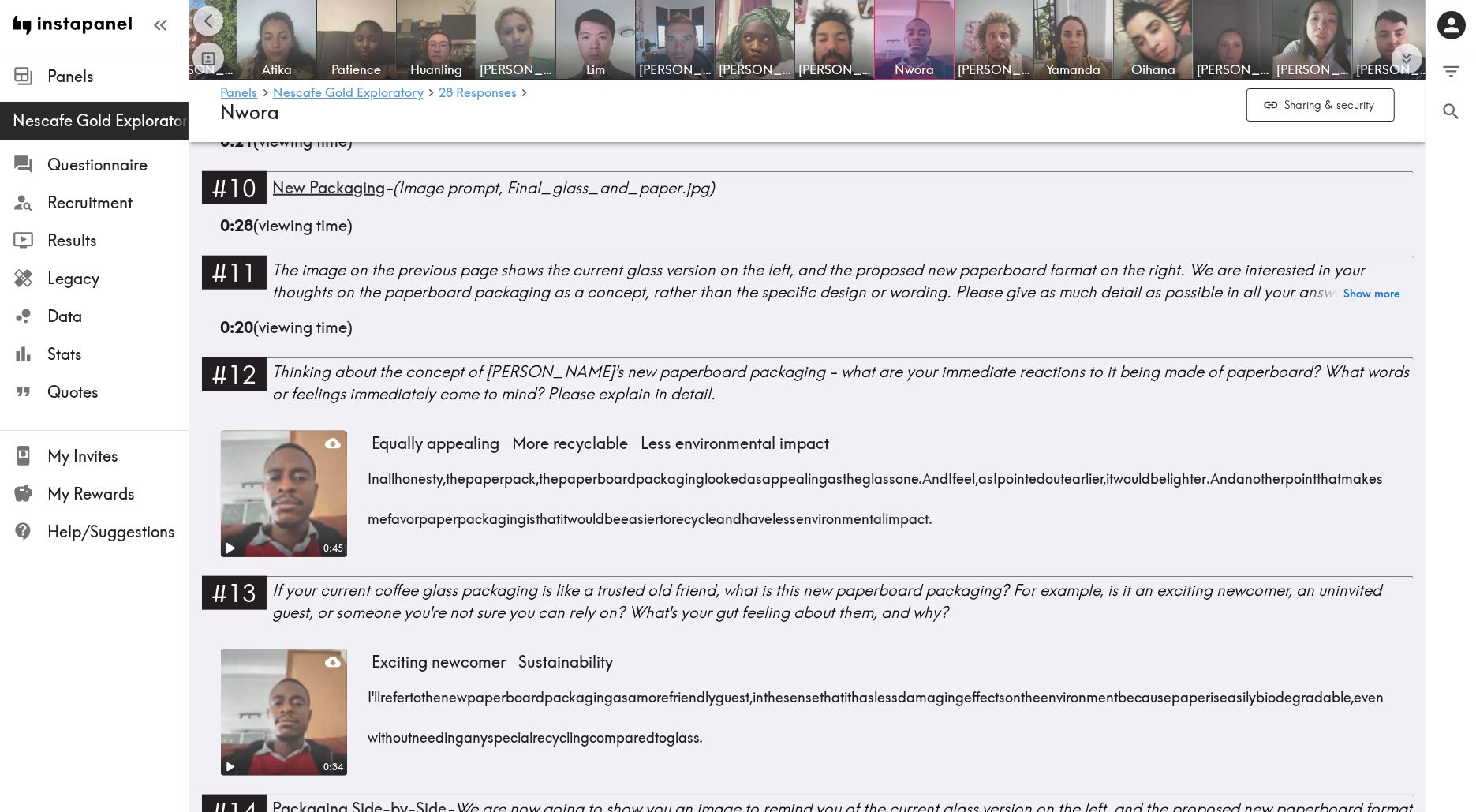
click at [218, 538] on icon "Play" at bounding box center [228, 548] width 20 height 20
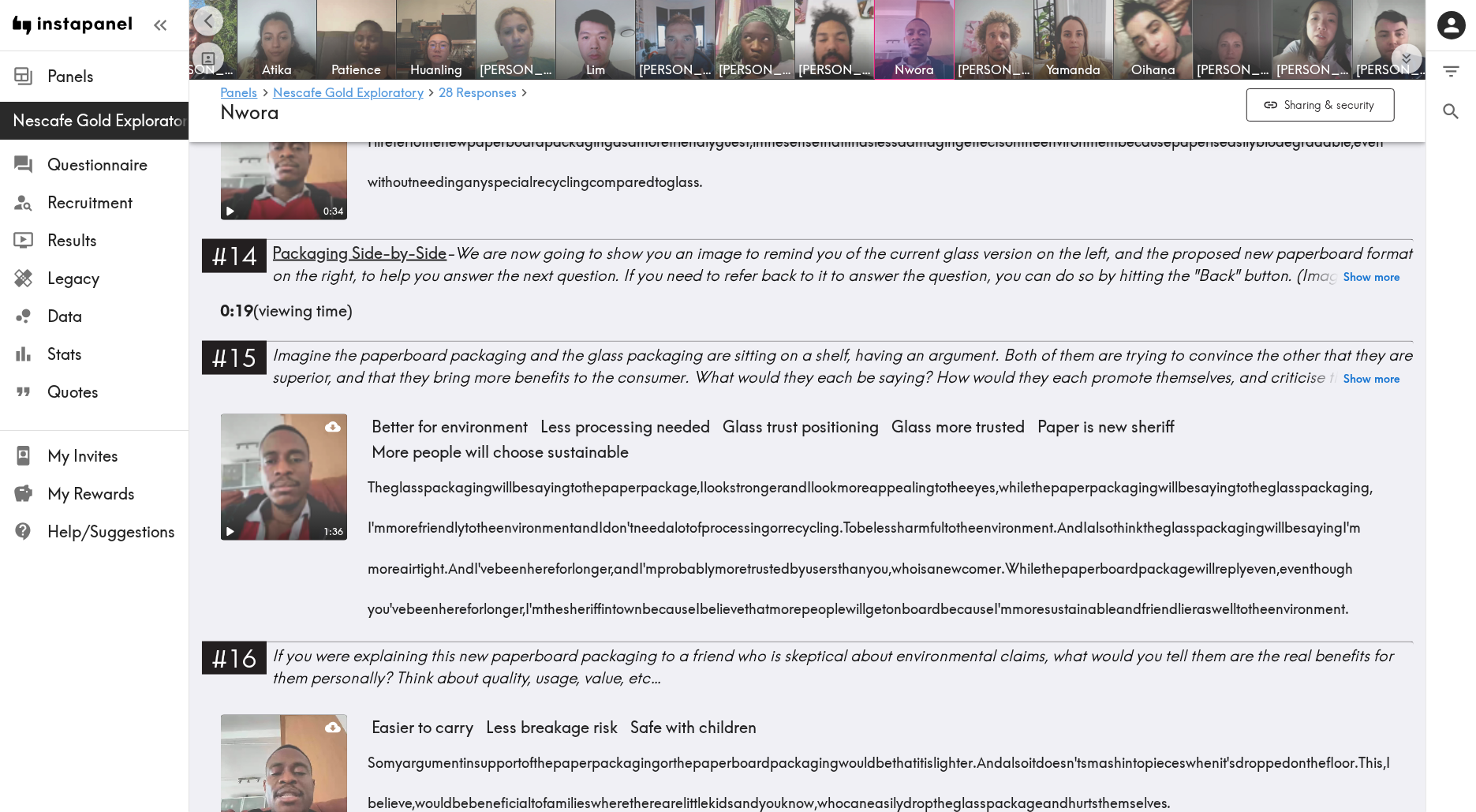
scroll to position [2428, 0]
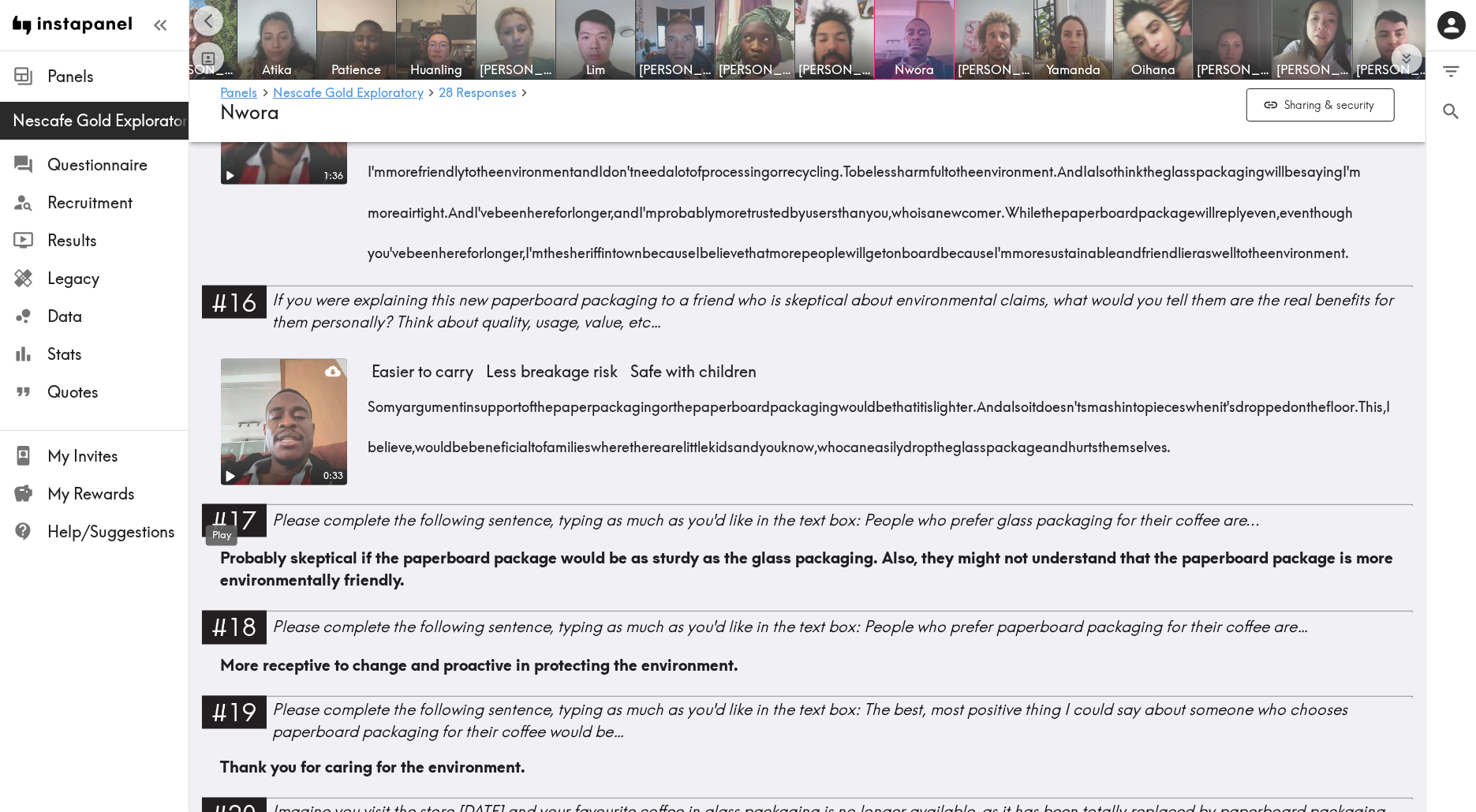
click at [227, 487] on icon "Play" at bounding box center [228, 476] width 20 height 20
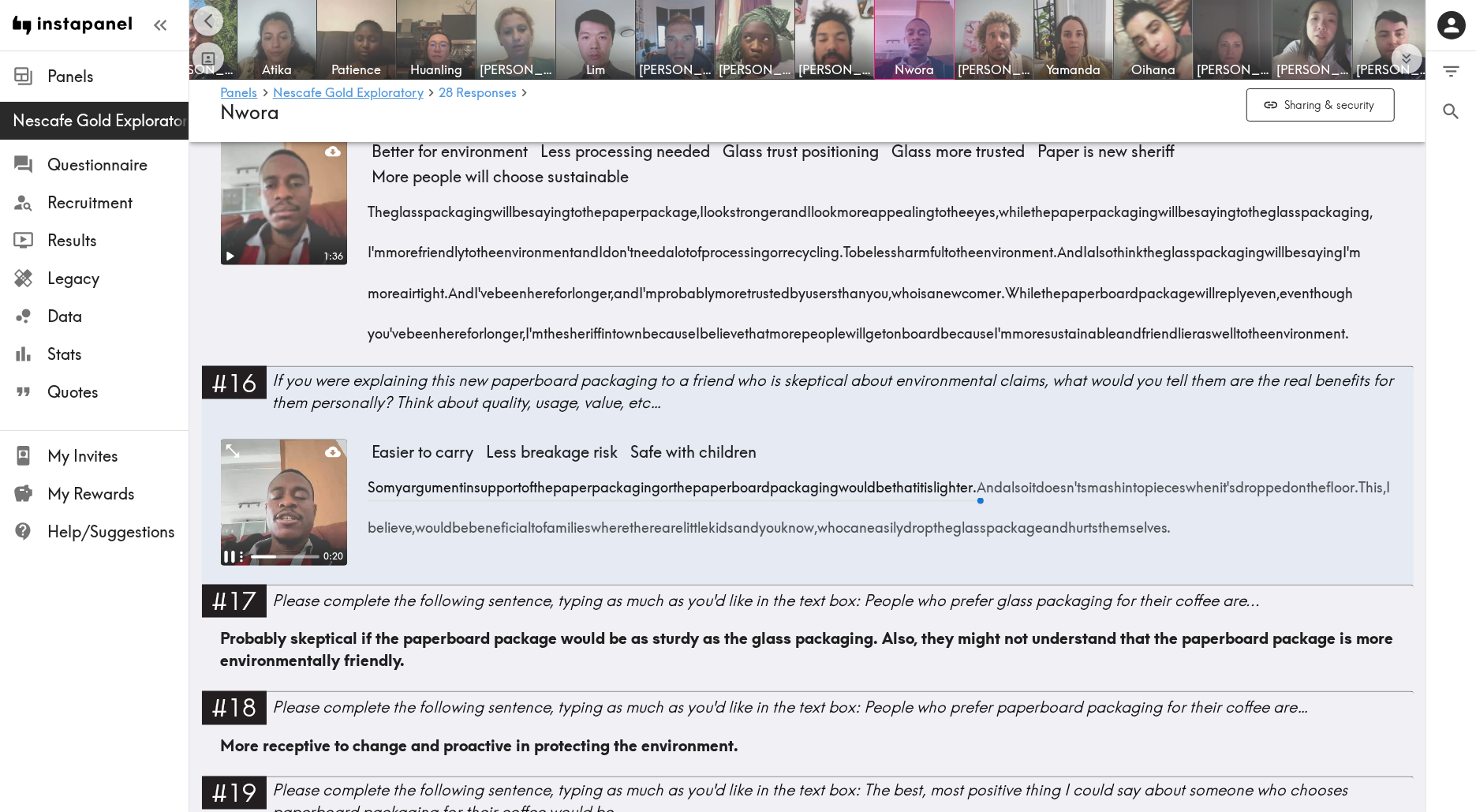
scroll to position [2346, 0]
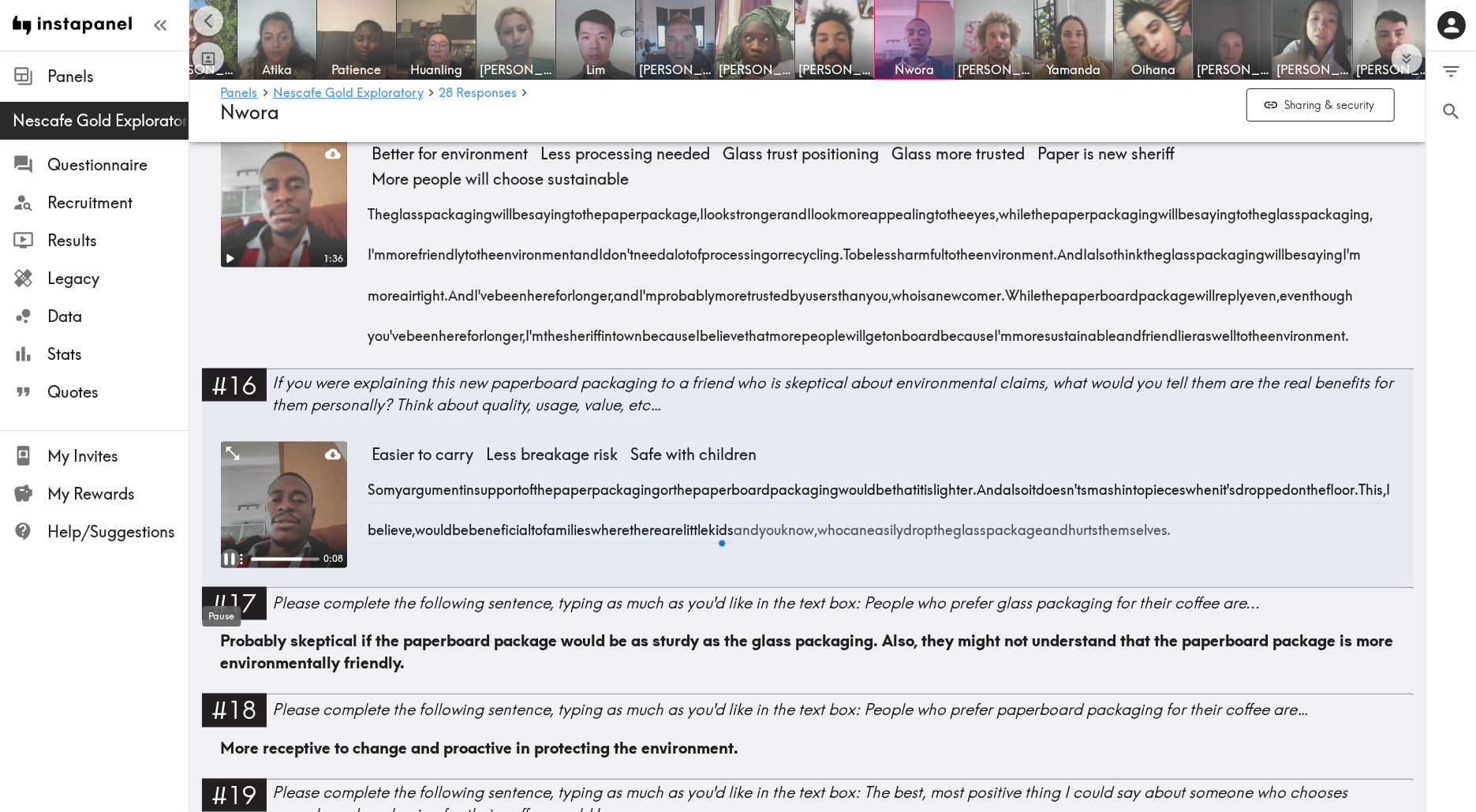
click at [224, 564] on icon "Pause" at bounding box center [228, 558] width 10 height 12
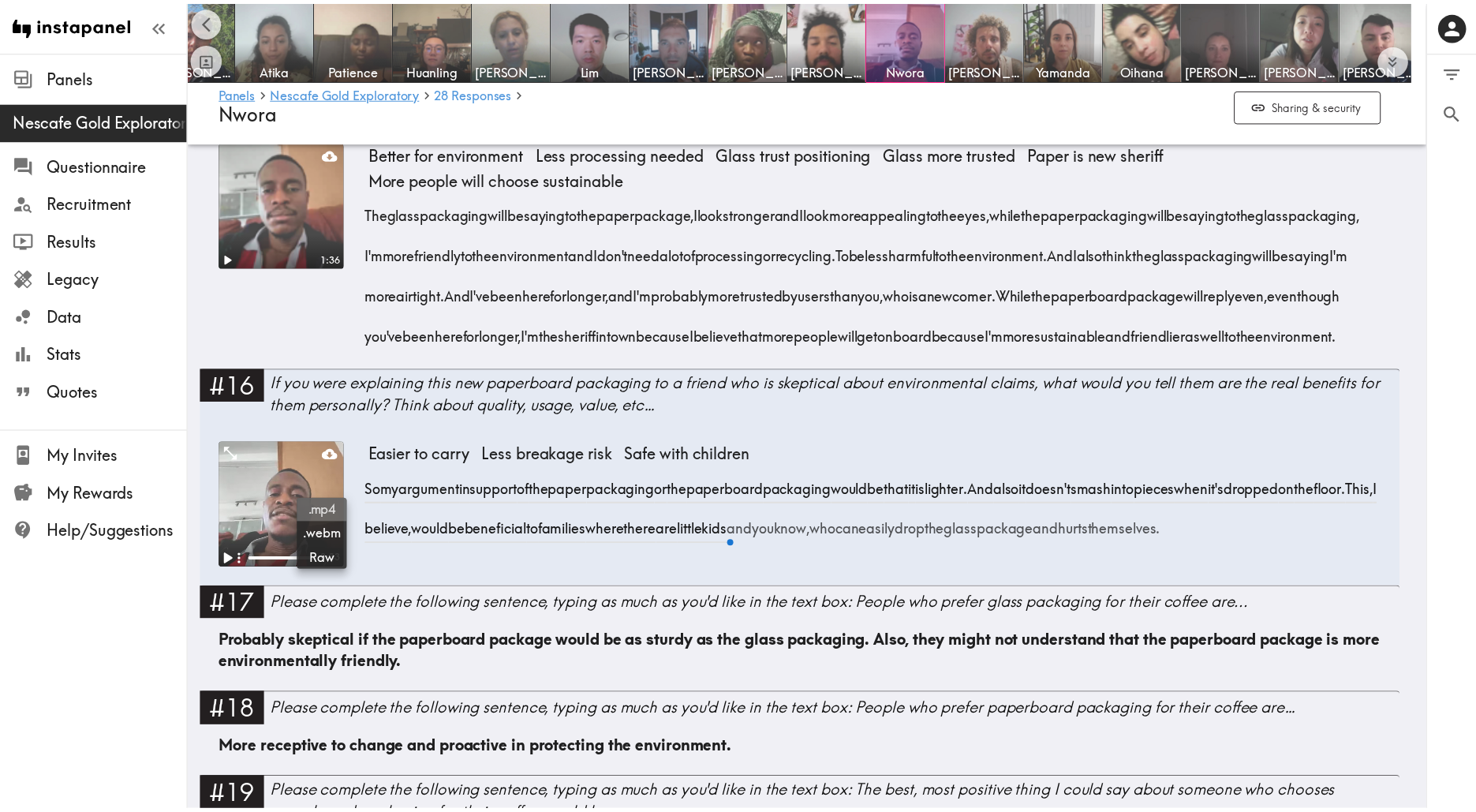
scroll to position [0, 973]
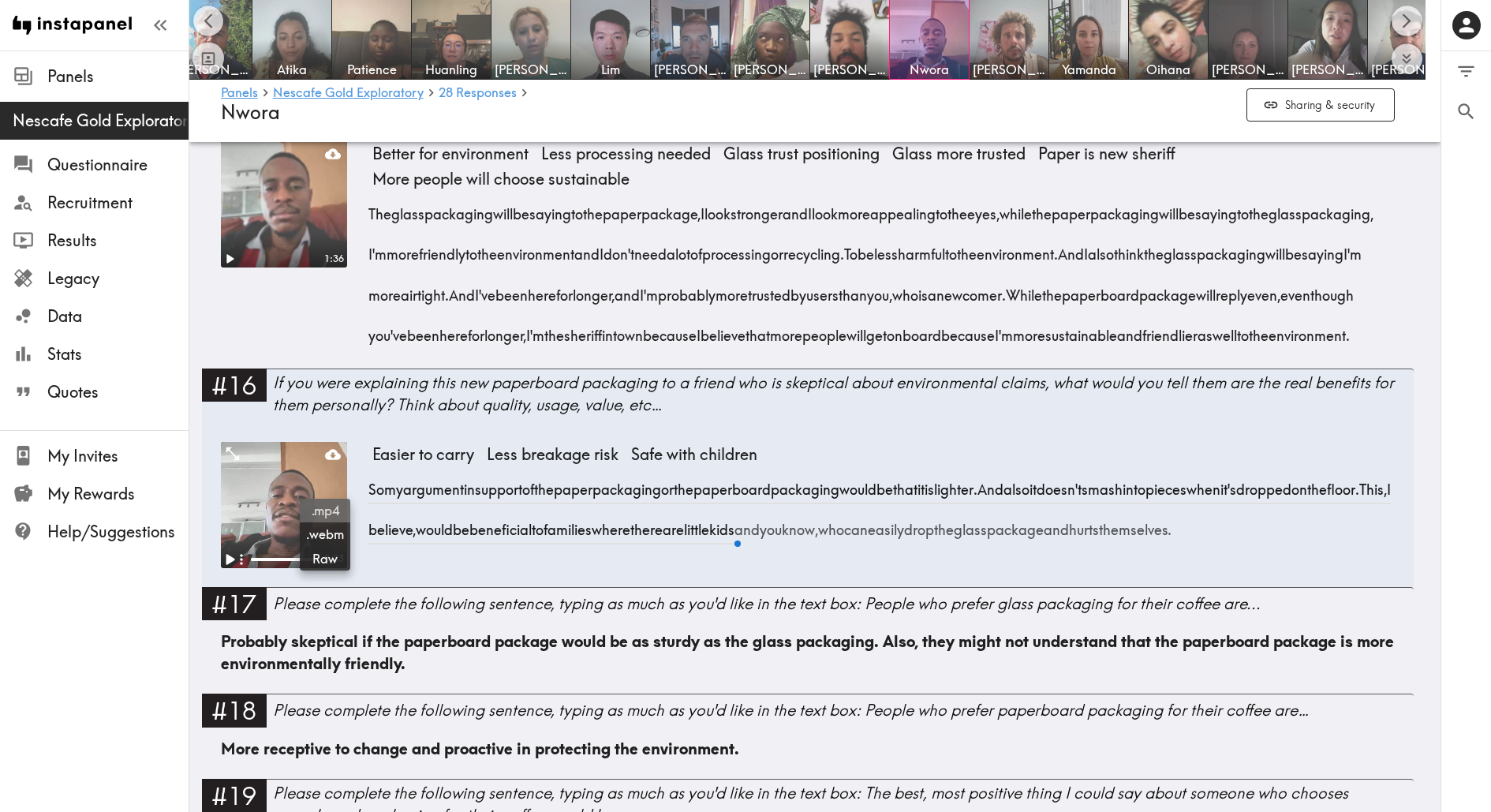
click at [336, 514] on span ".mp4" at bounding box center [324, 510] width 37 height 17
